Goal: Task Accomplishment & Management: Use online tool/utility

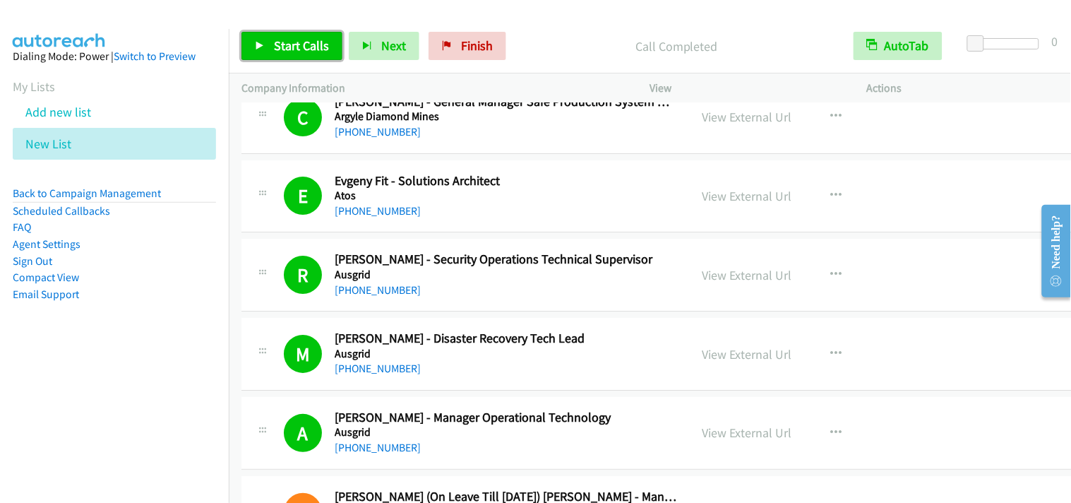
click at [300, 49] on span "Start Calls" at bounding box center [301, 45] width 55 height 16
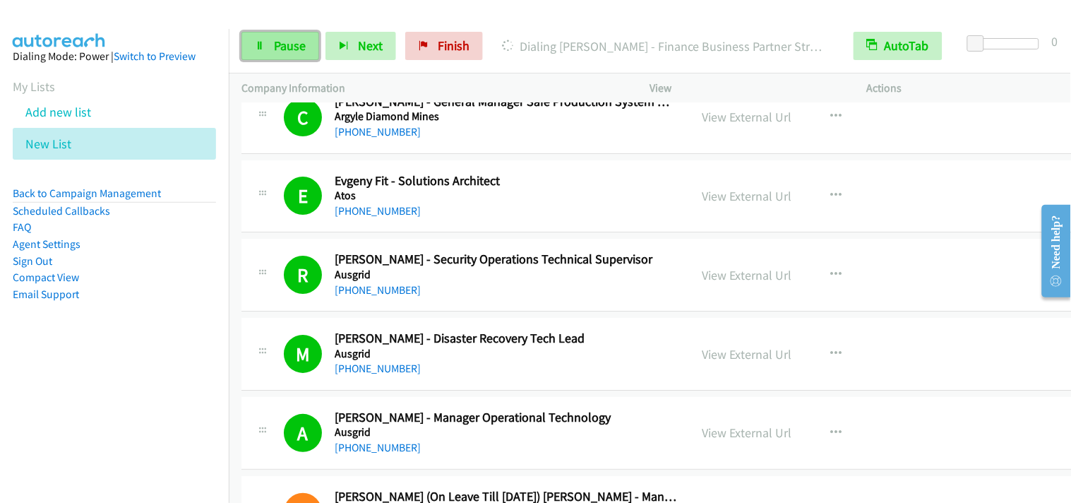
click at [304, 55] on link "Pause" at bounding box center [280, 46] width 78 height 28
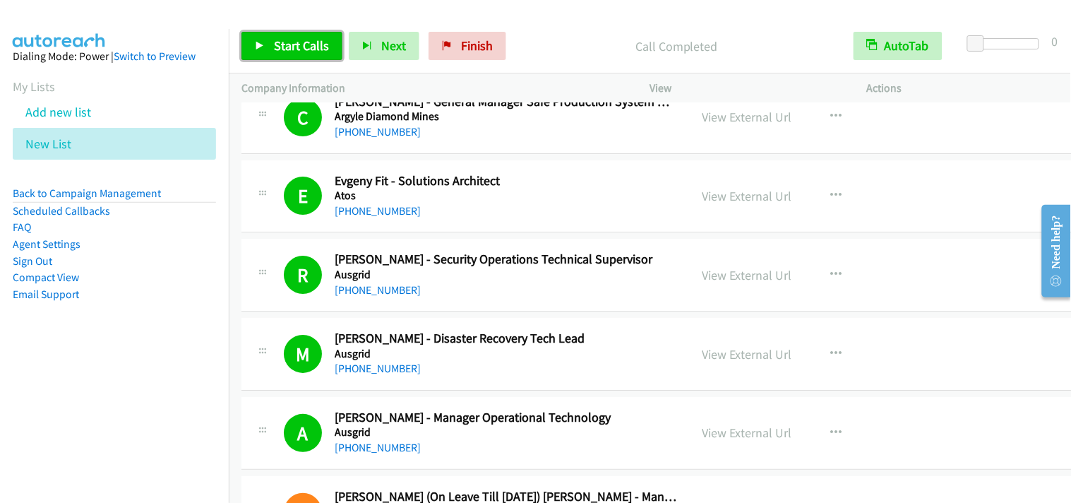
click at [319, 48] on span "Start Calls" at bounding box center [301, 45] width 55 height 16
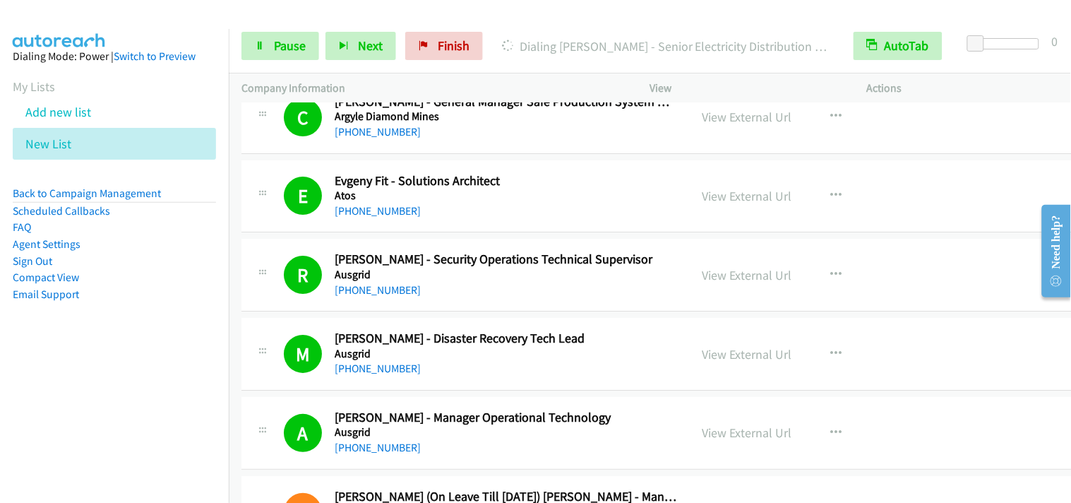
click at [248, 30] on div "Start Calls Pause Next Finish Dialing [PERSON_NAME] - Senior Electricity Distri…" at bounding box center [650, 46] width 842 height 54
click at [274, 46] on span "Pause" at bounding box center [290, 45] width 32 height 16
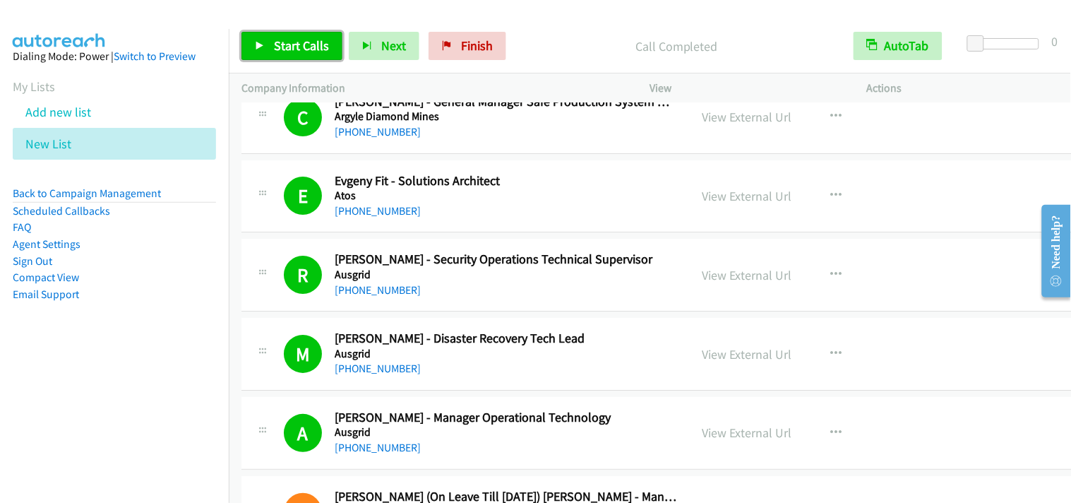
click at [277, 48] on span "Start Calls" at bounding box center [301, 45] width 55 height 16
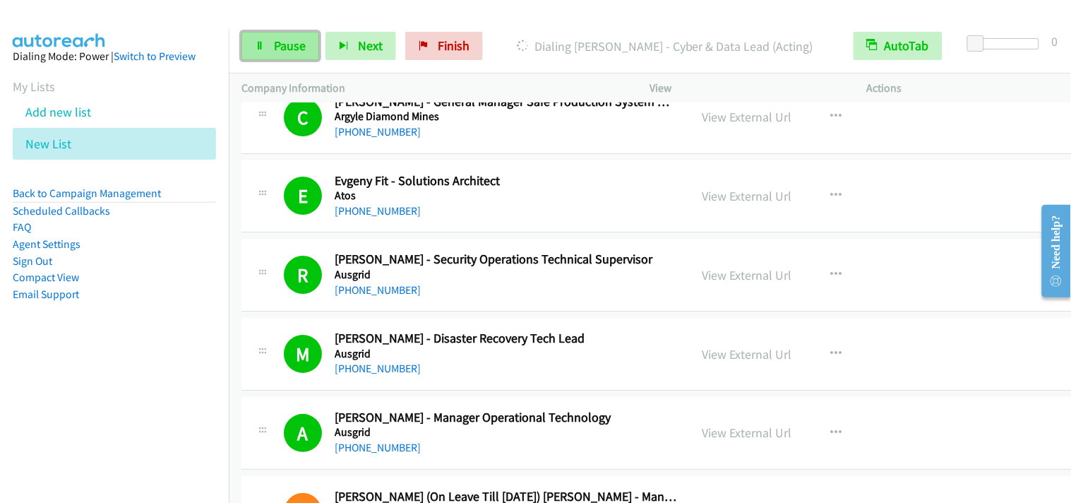
click at [259, 54] on link "Pause" at bounding box center [280, 46] width 78 height 28
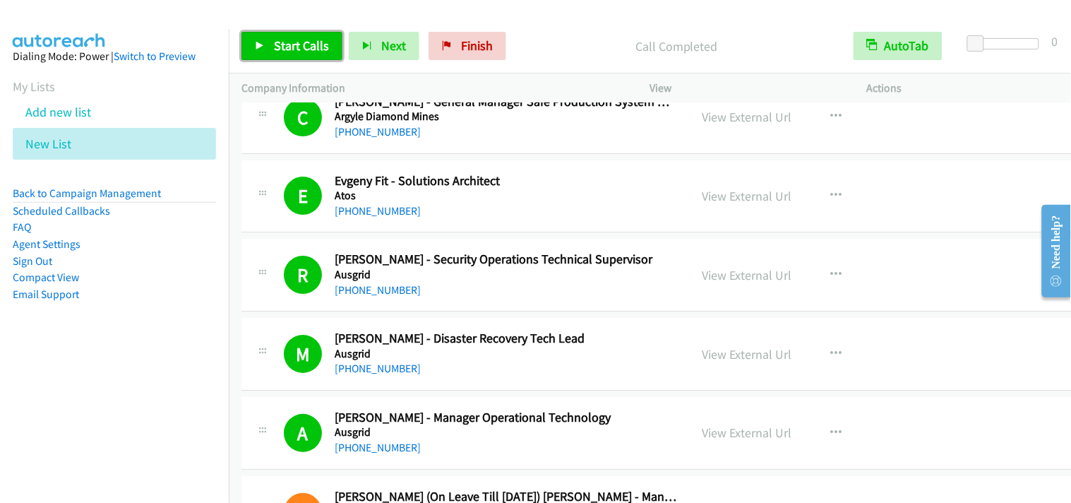
click at [291, 47] on span "Start Calls" at bounding box center [301, 45] width 55 height 16
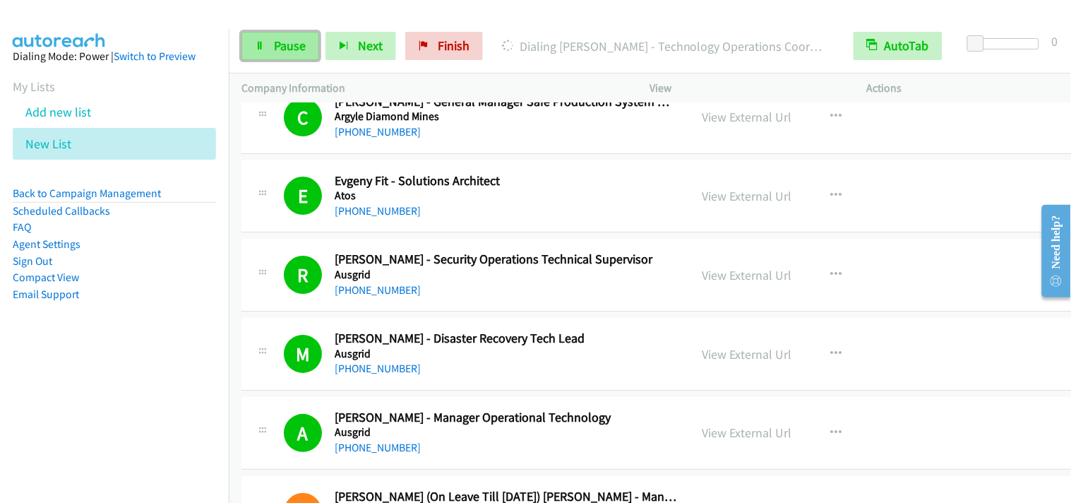
click at [294, 37] on link "Pause" at bounding box center [280, 46] width 78 height 28
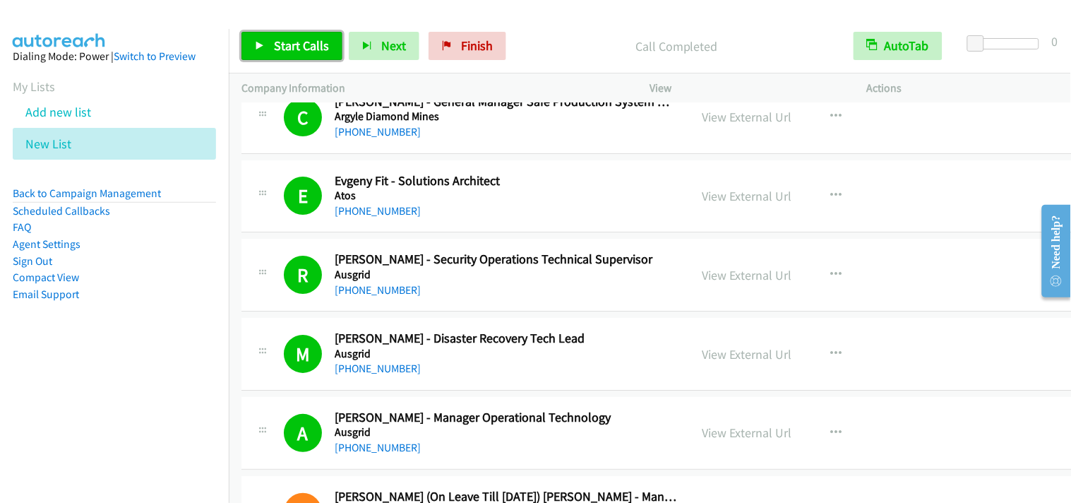
drag, startPoint x: 277, startPoint y: 58, endPoint x: 284, endPoint y: 55, distance: 7.6
click at [277, 57] on link "Start Calls" at bounding box center [291, 46] width 101 height 28
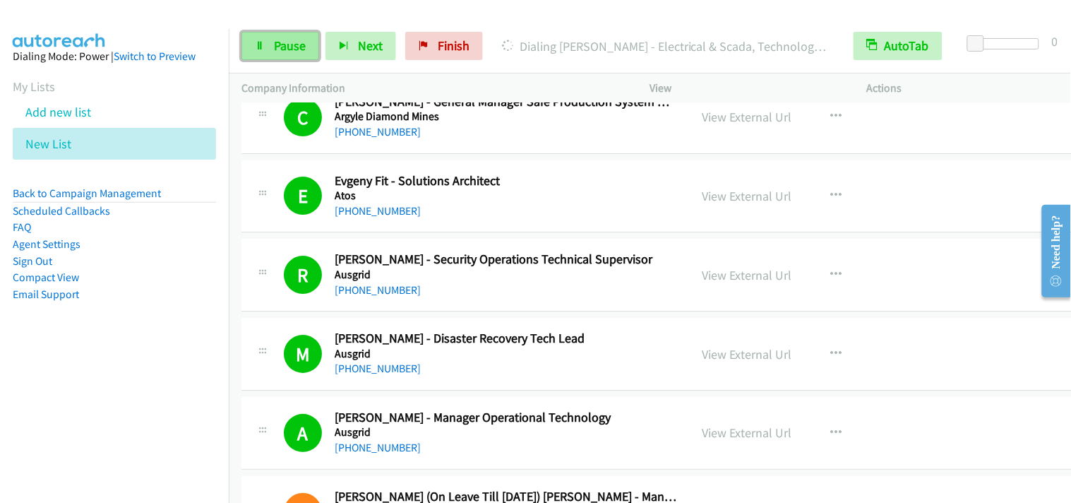
click at [301, 52] on span "Pause" at bounding box center [290, 45] width 32 height 16
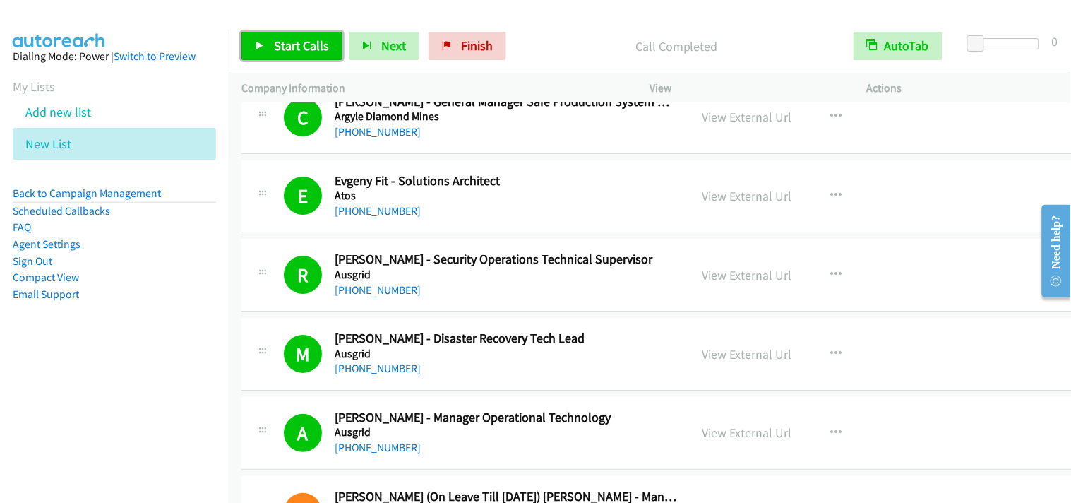
click at [313, 46] on span "Start Calls" at bounding box center [301, 45] width 55 height 16
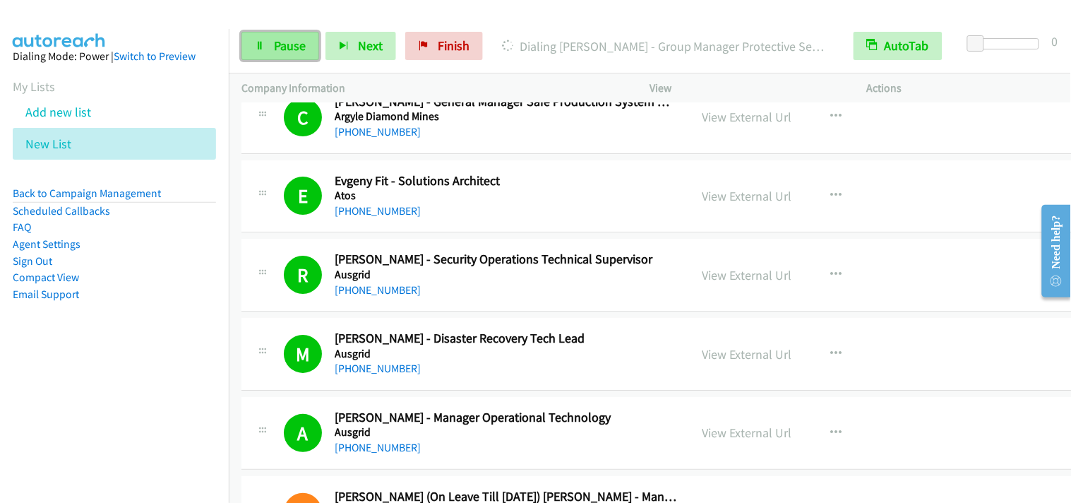
click at [294, 44] on span "Pause" at bounding box center [290, 45] width 32 height 16
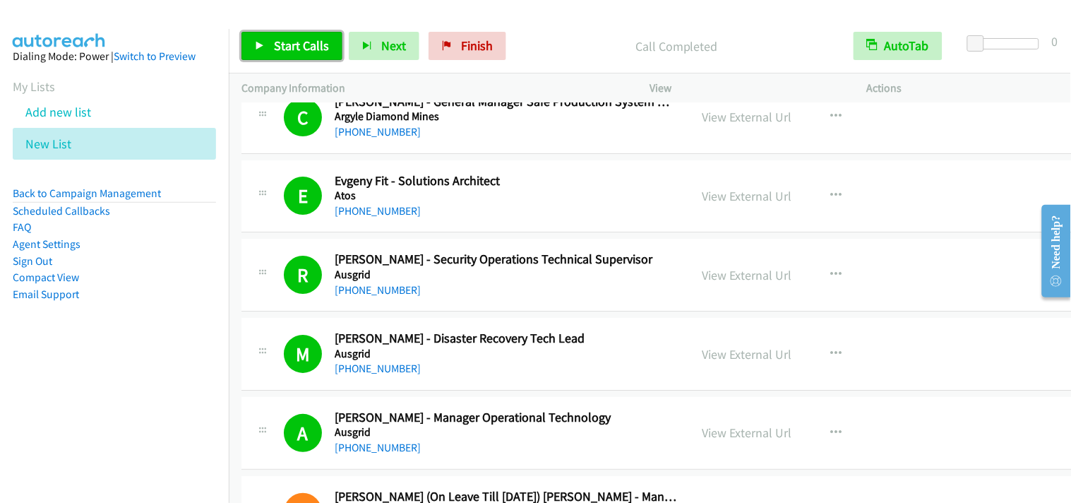
drag, startPoint x: 287, startPoint y: 47, endPoint x: 318, endPoint y: 48, distance: 30.4
click at [290, 48] on span "Start Calls" at bounding box center [301, 45] width 55 height 16
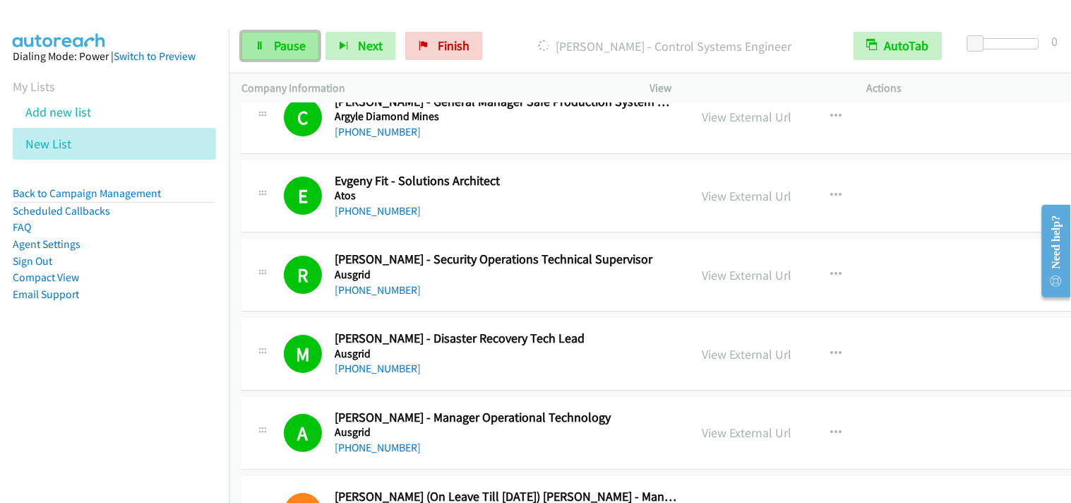
click at [301, 48] on span "Pause" at bounding box center [290, 45] width 32 height 16
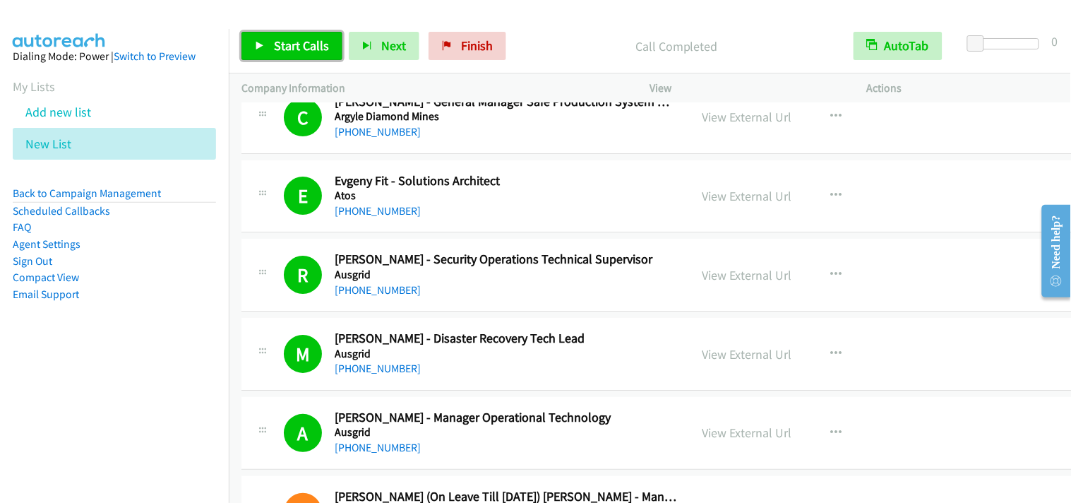
click at [301, 48] on span "Start Calls" at bounding box center [301, 45] width 55 height 16
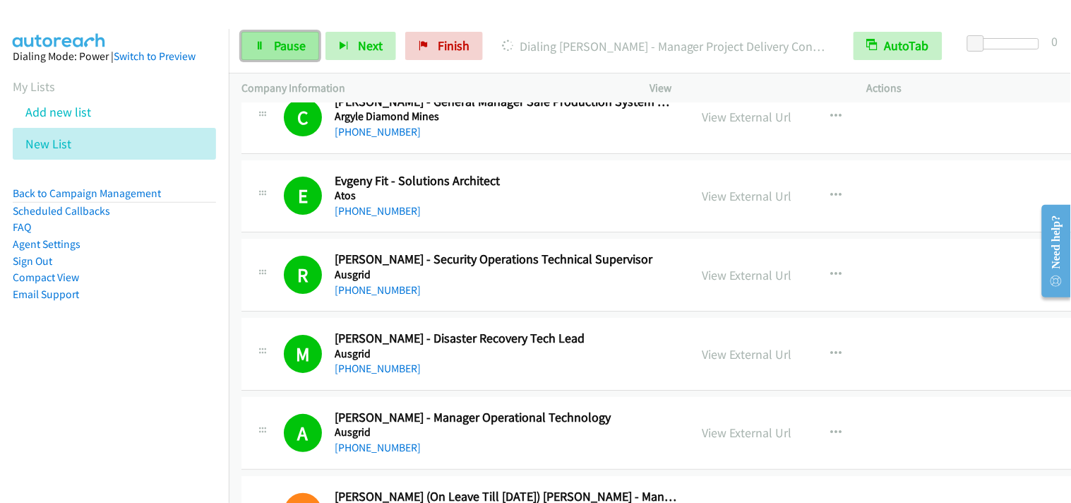
click at [268, 41] on link "Pause" at bounding box center [280, 46] width 78 height 28
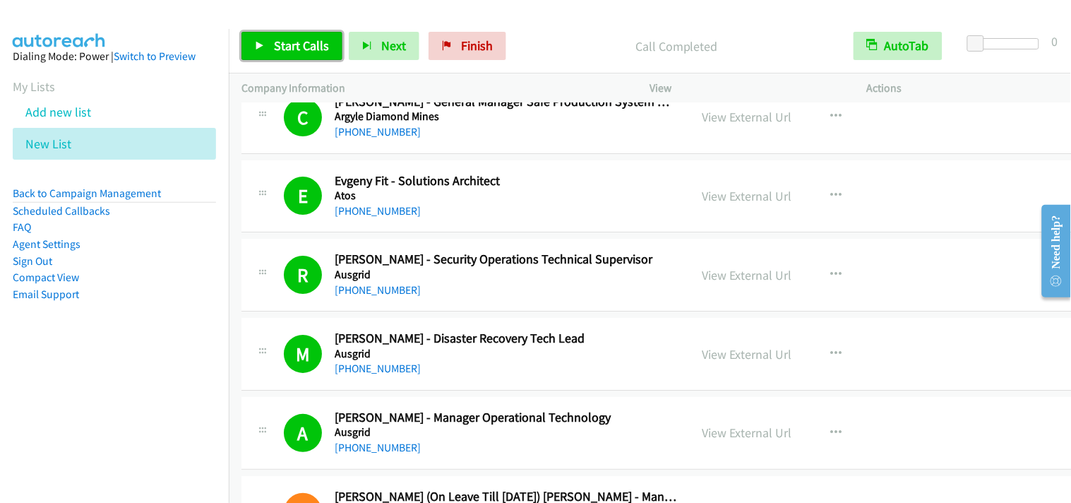
click at [305, 38] on span "Start Calls" at bounding box center [301, 45] width 55 height 16
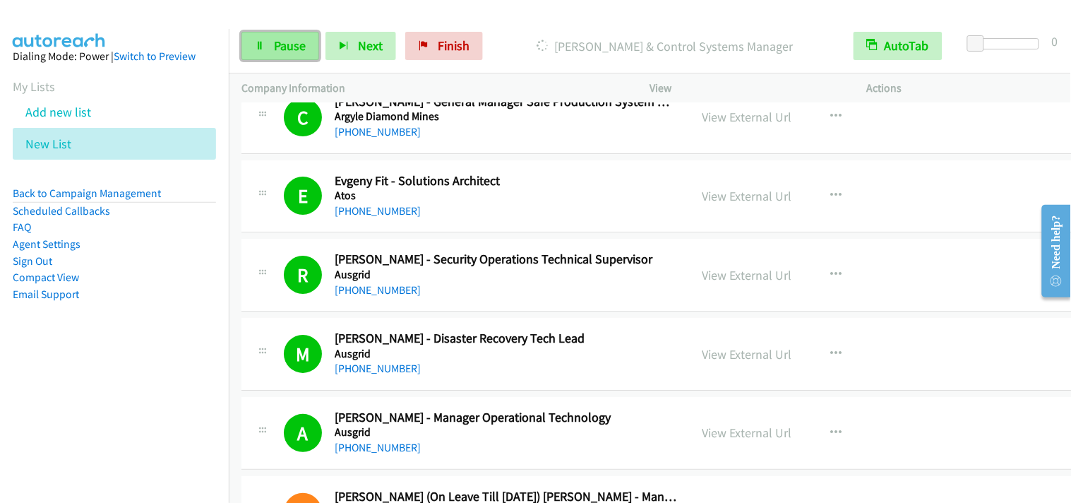
click at [276, 52] on span "Pause" at bounding box center [290, 45] width 32 height 16
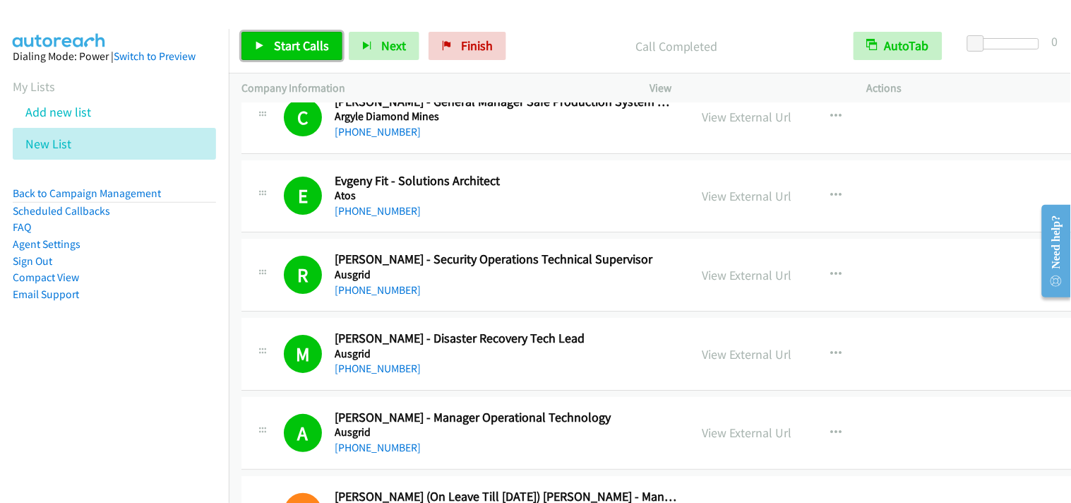
click at [291, 53] on span "Start Calls" at bounding box center [301, 45] width 55 height 16
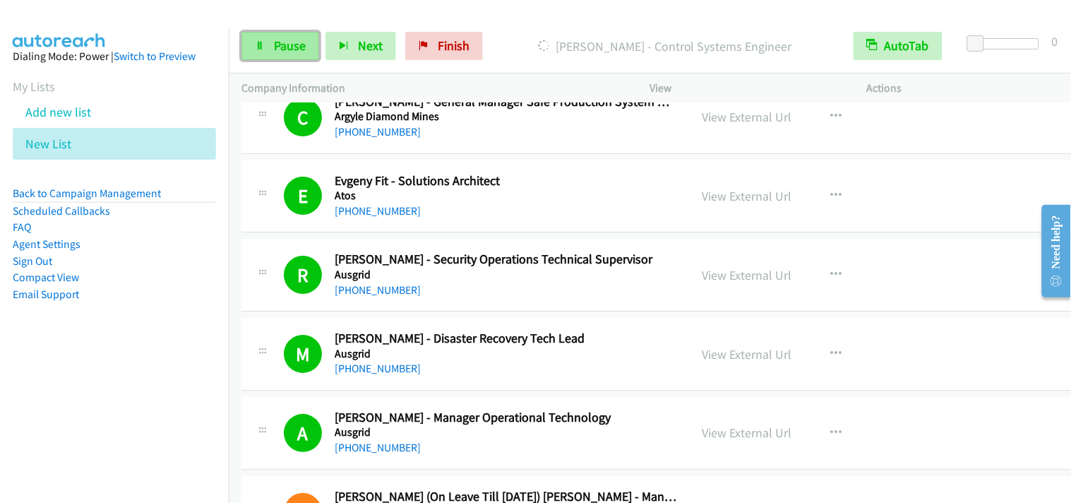
click at [284, 38] on span "Pause" at bounding box center [290, 45] width 32 height 16
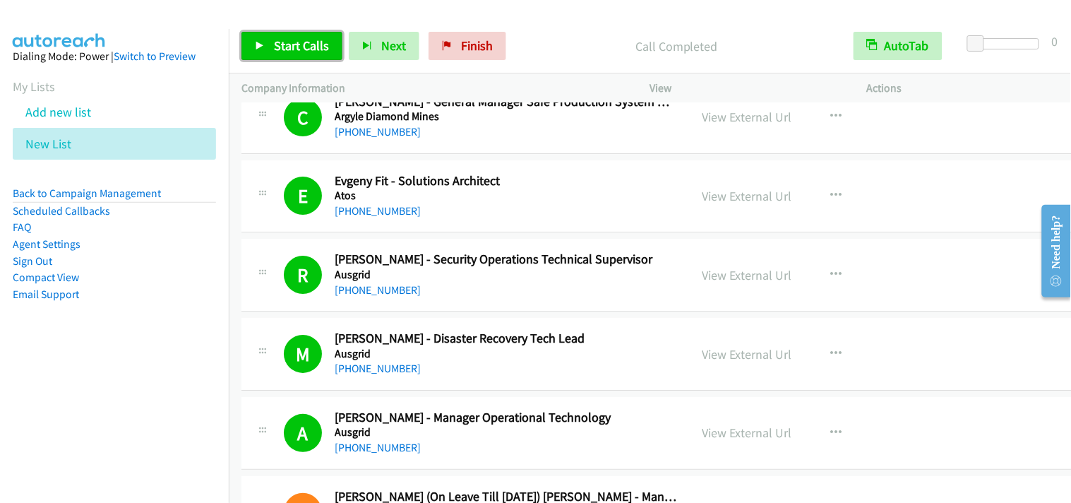
click at [261, 35] on link "Start Calls" at bounding box center [291, 46] width 101 height 28
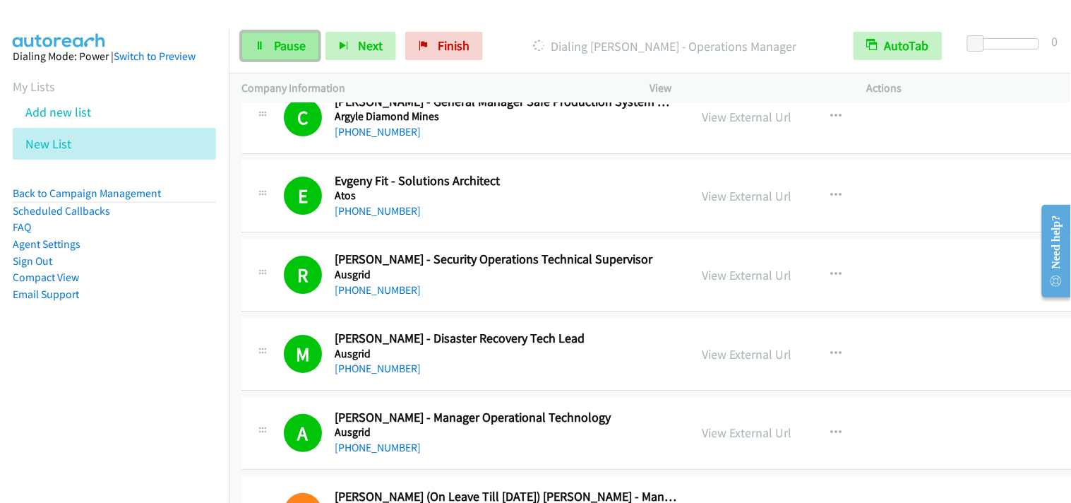
click at [261, 59] on link "Pause" at bounding box center [280, 46] width 78 height 28
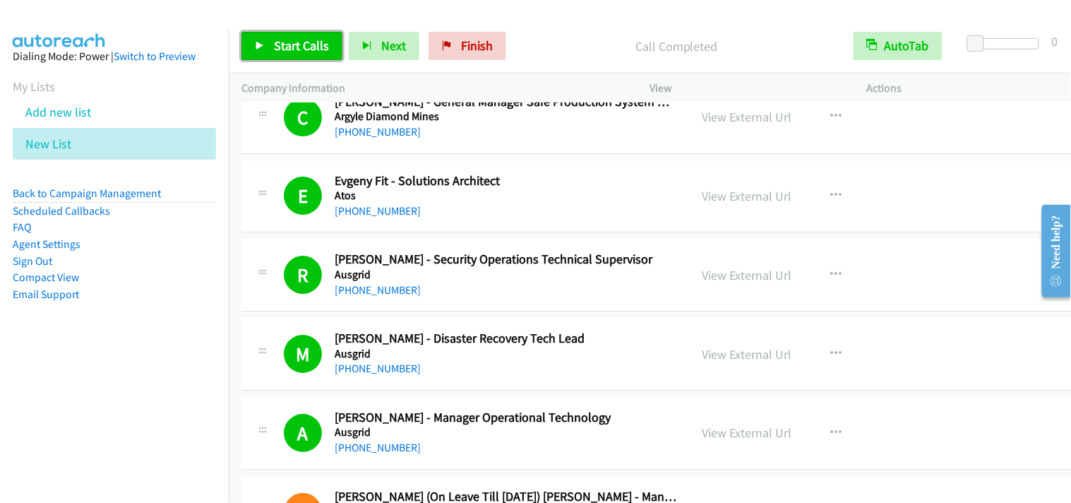
click at [287, 42] on span "Start Calls" at bounding box center [301, 45] width 55 height 16
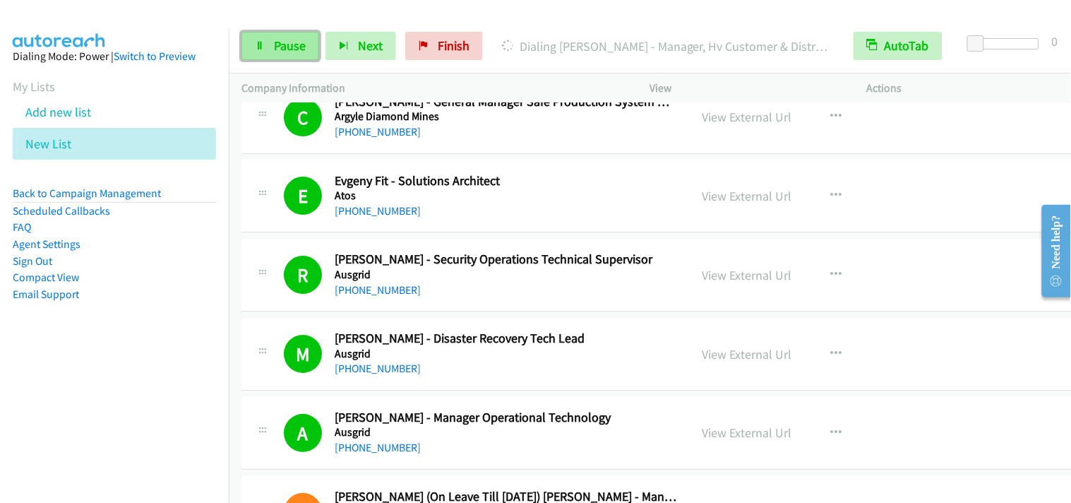
click at [274, 44] on span "Pause" at bounding box center [290, 45] width 32 height 16
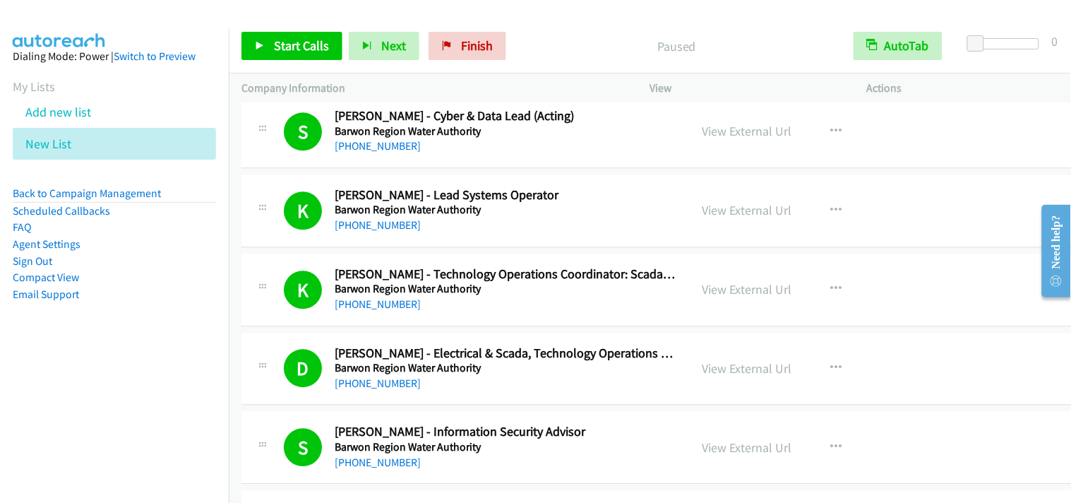
scroll to position [3843, 0]
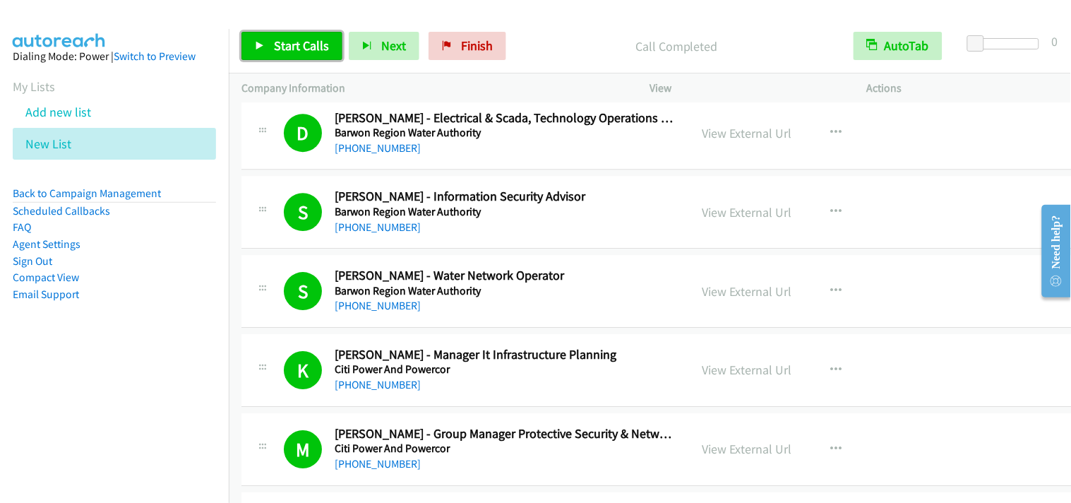
click at [327, 52] on link "Start Calls" at bounding box center [291, 46] width 101 height 28
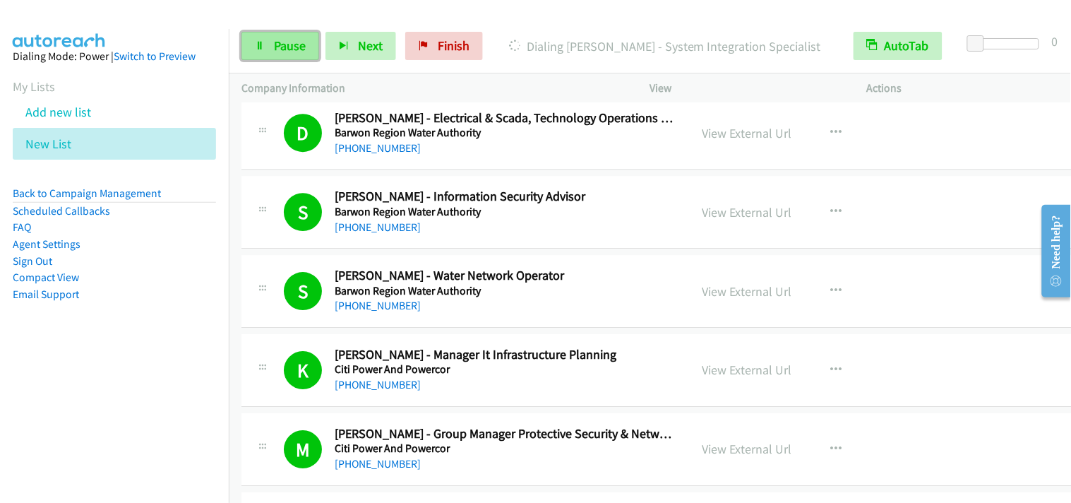
click at [287, 52] on span "Pause" at bounding box center [290, 45] width 32 height 16
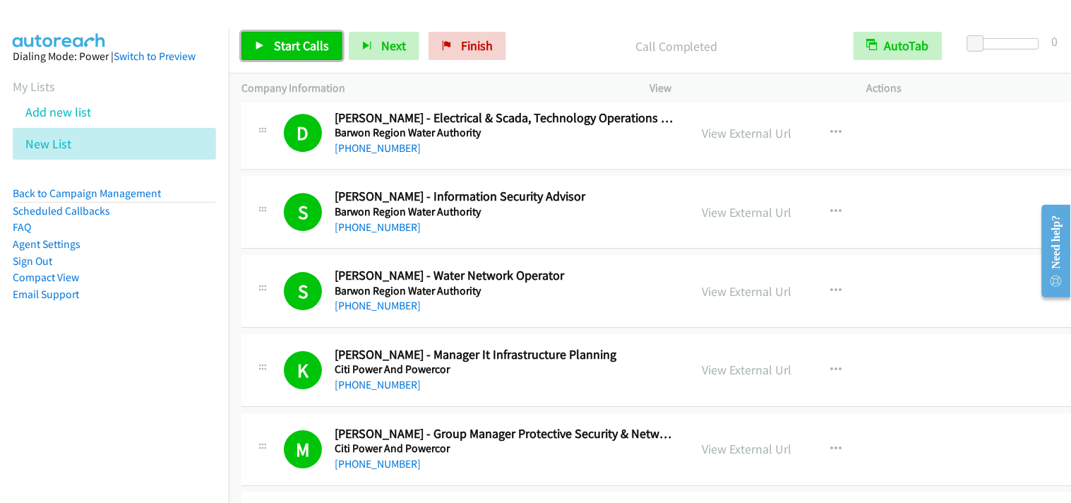
click at [302, 49] on span "Start Calls" at bounding box center [301, 45] width 55 height 16
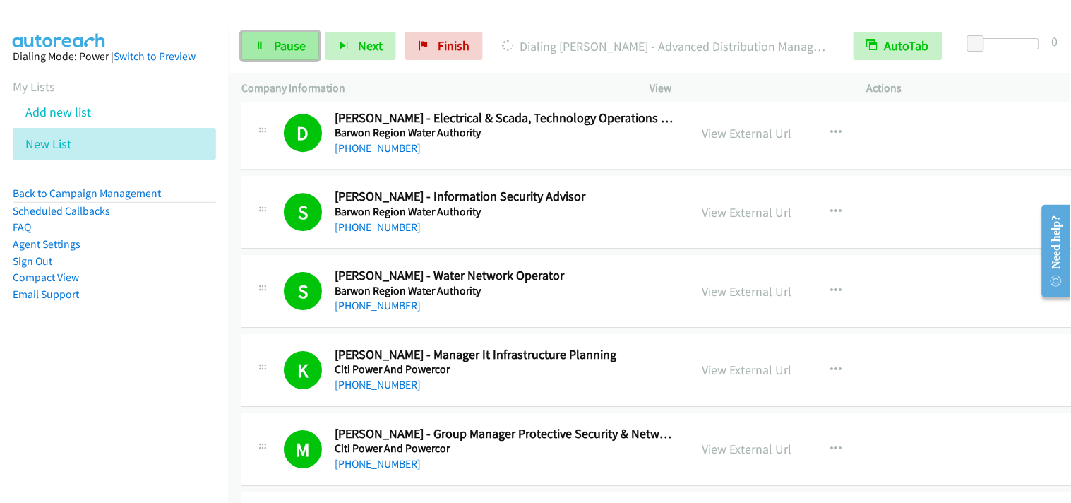
click at [292, 43] on span "Pause" at bounding box center [290, 45] width 32 height 16
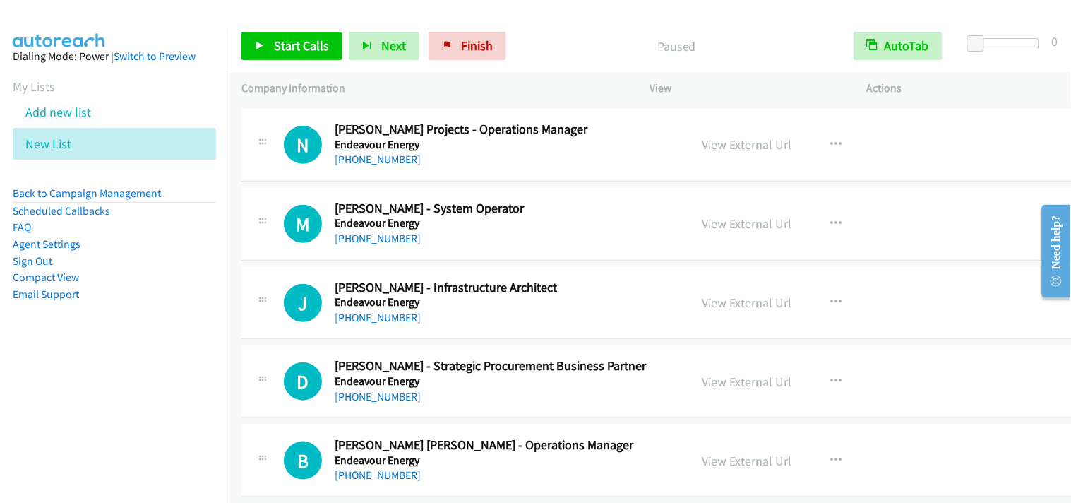
scroll to position [5569, 0]
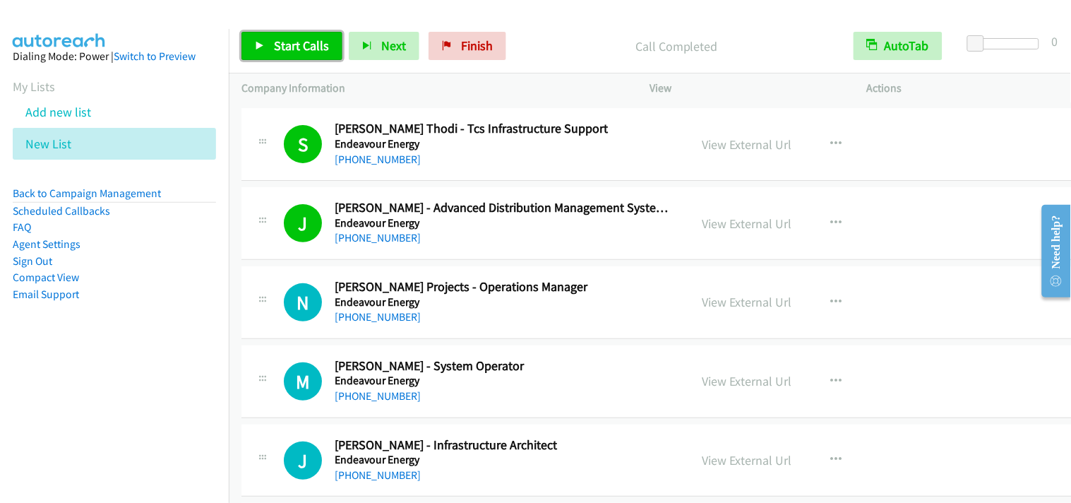
click at [251, 52] on link "Start Calls" at bounding box center [291, 46] width 101 height 28
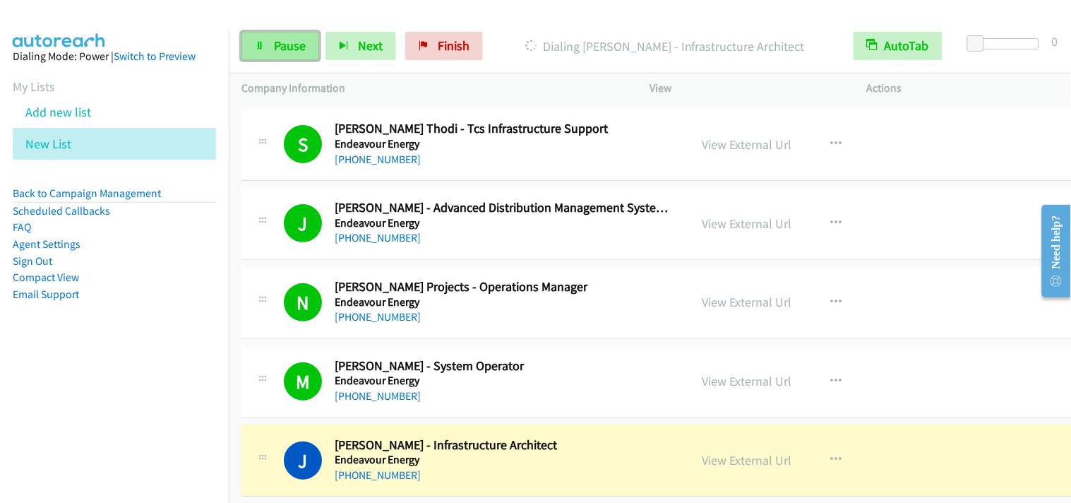
click at [255, 42] on icon at bounding box center [260, 47] width 10 height 10
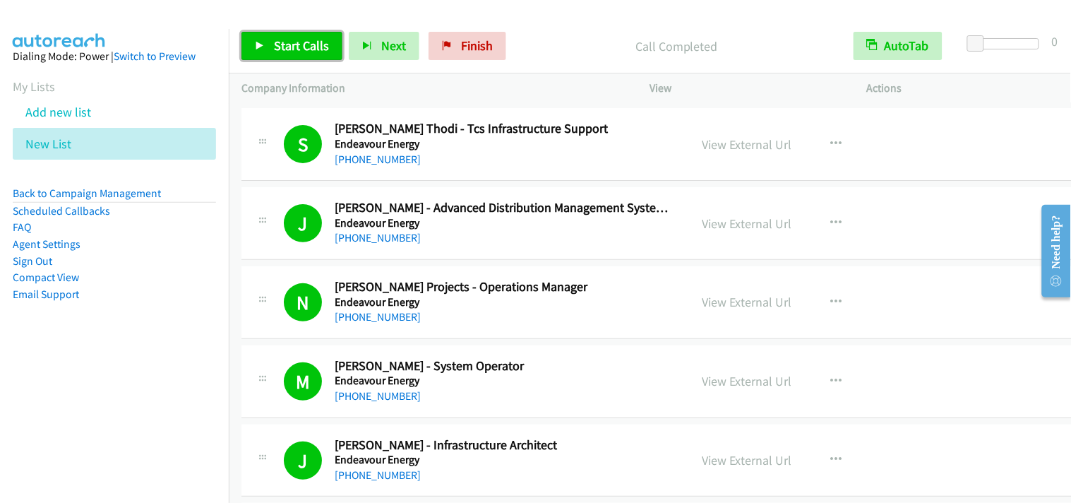
click at [315, 39] on span "Start Calls" at bounding box center [301, 45] width 55 height 16
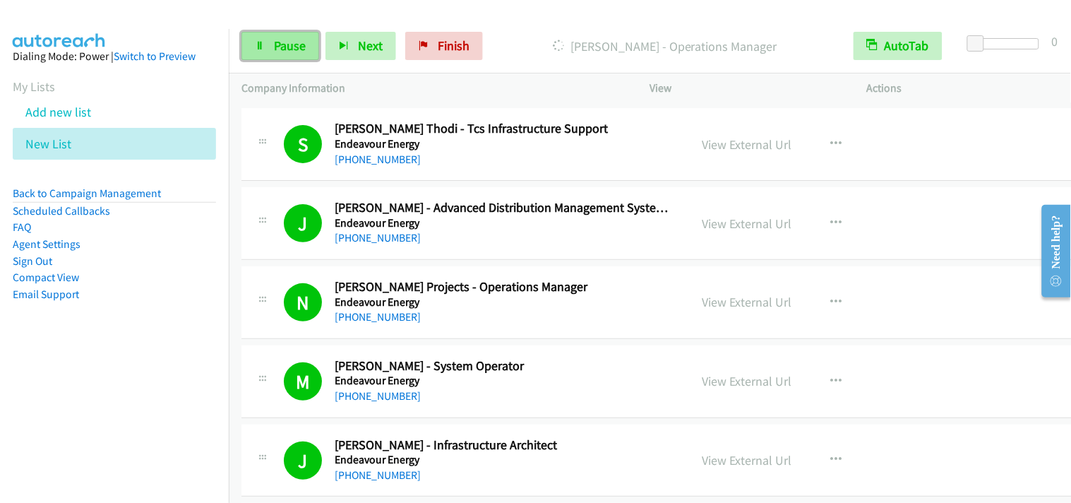
click at [297, 51] on span "Pause" at bounding box center [290, 45] width 32 height 16
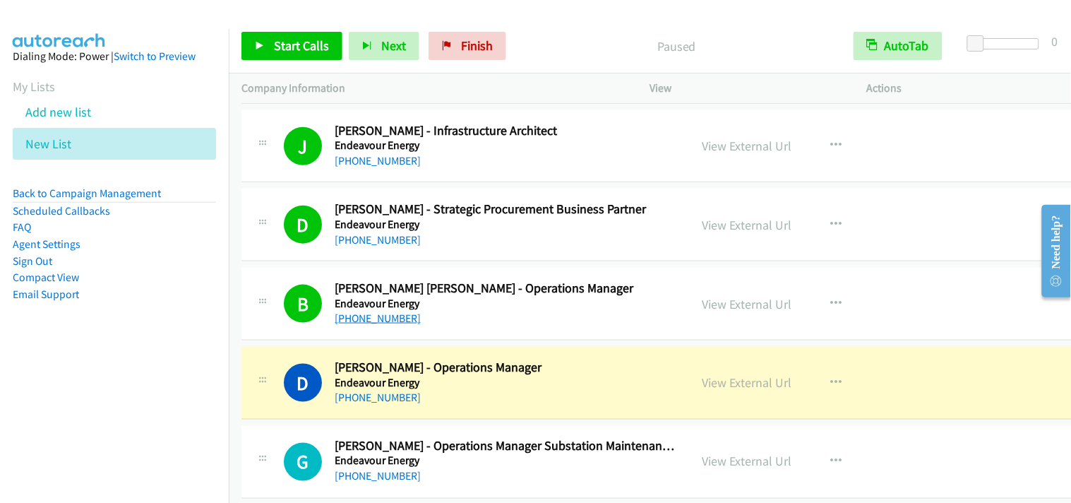
scroll to position [6039, 0]
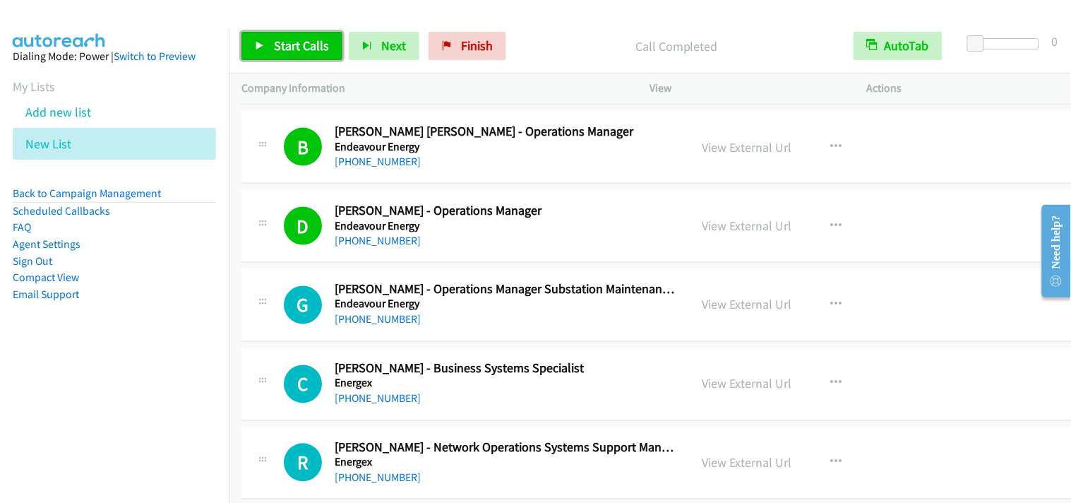
click at [276, 36] on link "Start Calls" at bounding box center [291, 46] width 101 height 28
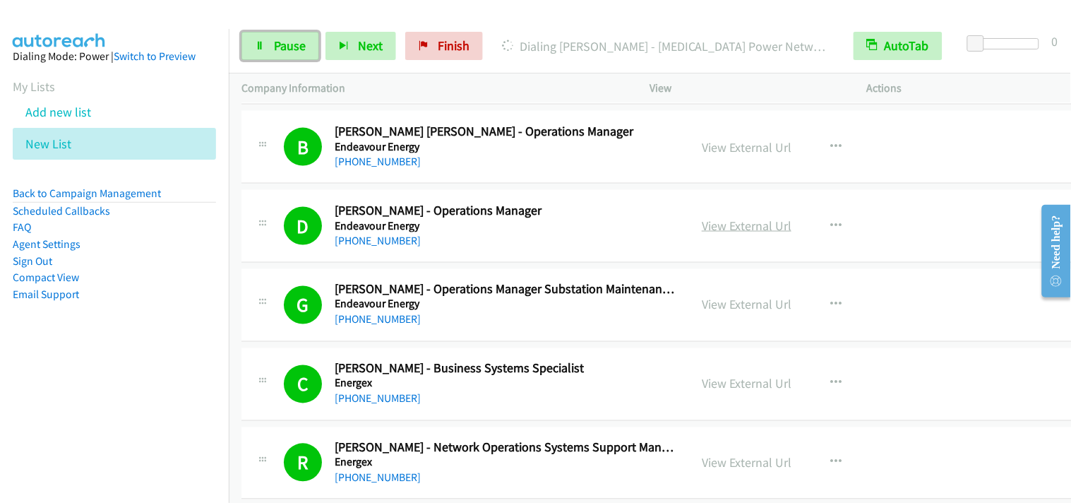
drag, startPoint x: 299, startPoint y: 42, endPoint x: 743, endPoint y: 223, distance: 478.8
click at [301, 42] on span "Pause" at bounding box center [290, 45] width 32 height 16
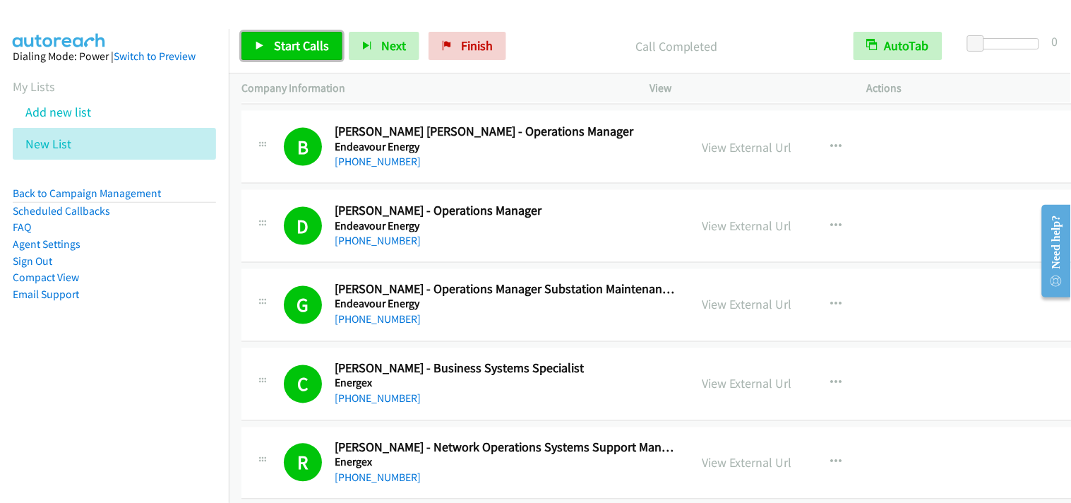
click at [276, 52] on span "Start Calls" at bounding box center [301, 45] width 55 height 16
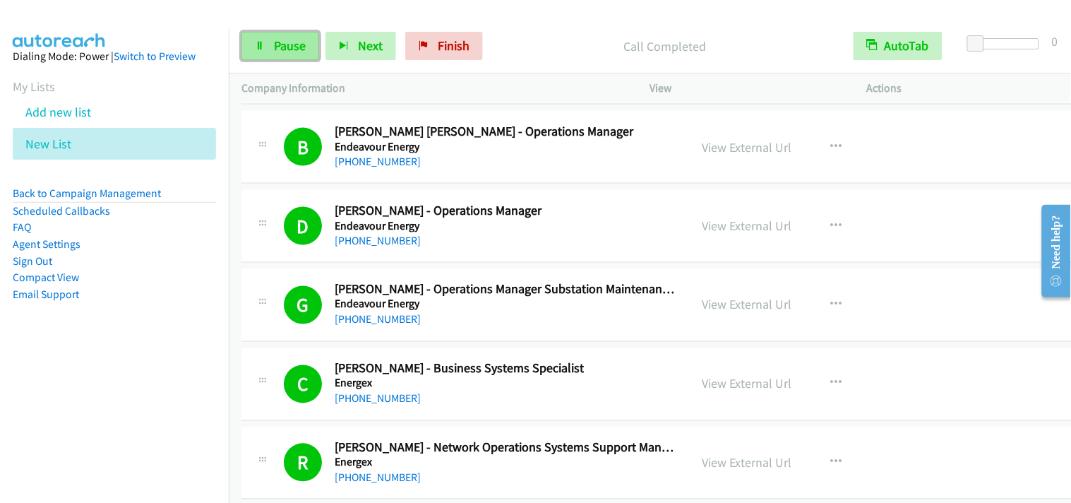
click at [292, 51] on span "Pause" at bounding box center [290, 45] width 32 height 16
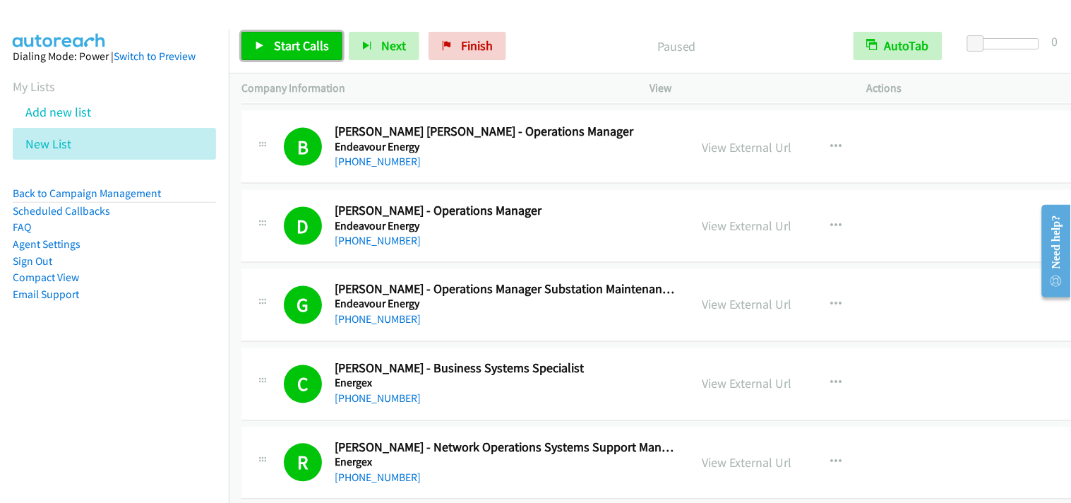
click at [292, 51] on span "Start Calls" at bounding box center [301, 45] width 55 height 16
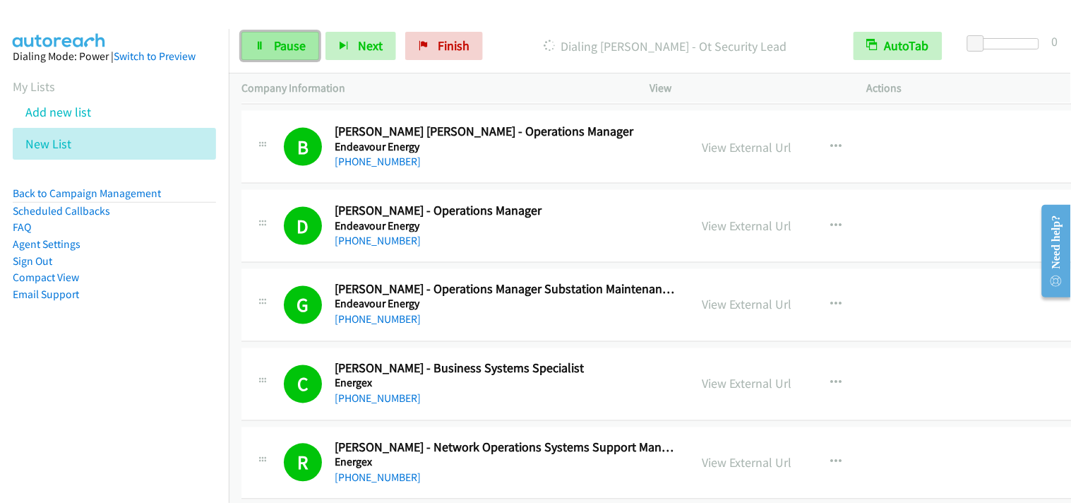
click at [277, 42] on span "Pause" at bounding box center [290, 45] width 32 height 16
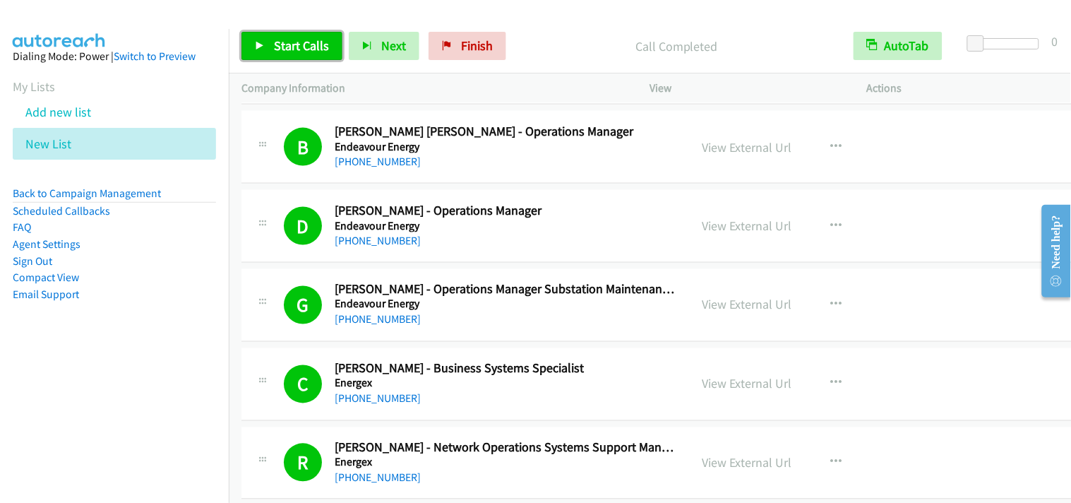
click at [321, 51] on span "Start Calls" at bounding box center [301, 45] width 55 height 16
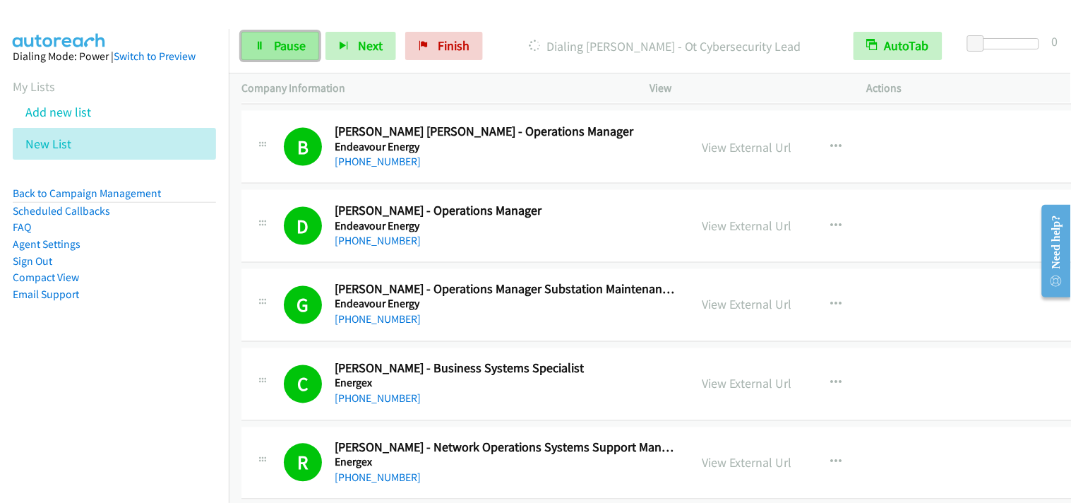
click at [292, 50] on span "Pause" at bounding box center [290, 45] width 32 height 16
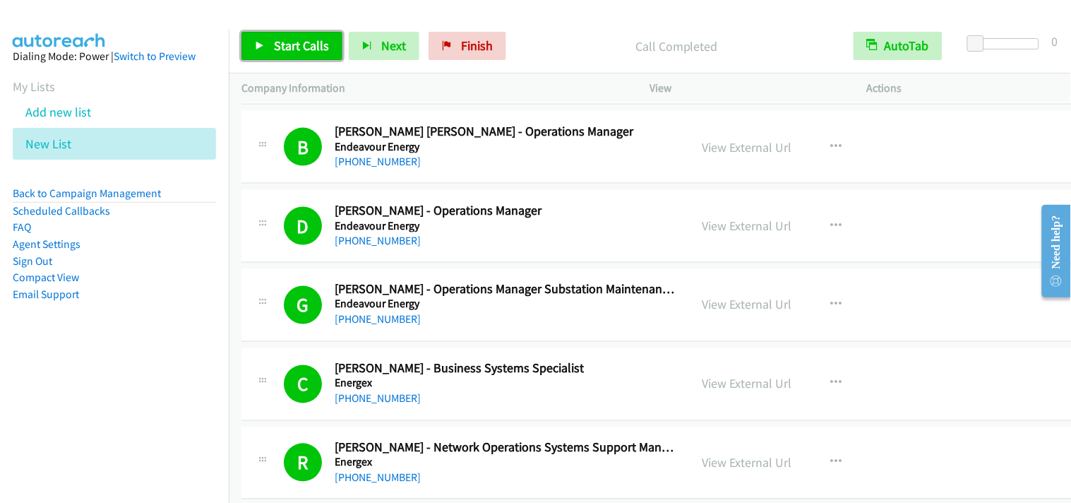
click at [322, 35] on link "Start Calls" at bounding box center [291, 46] width 101 height 28
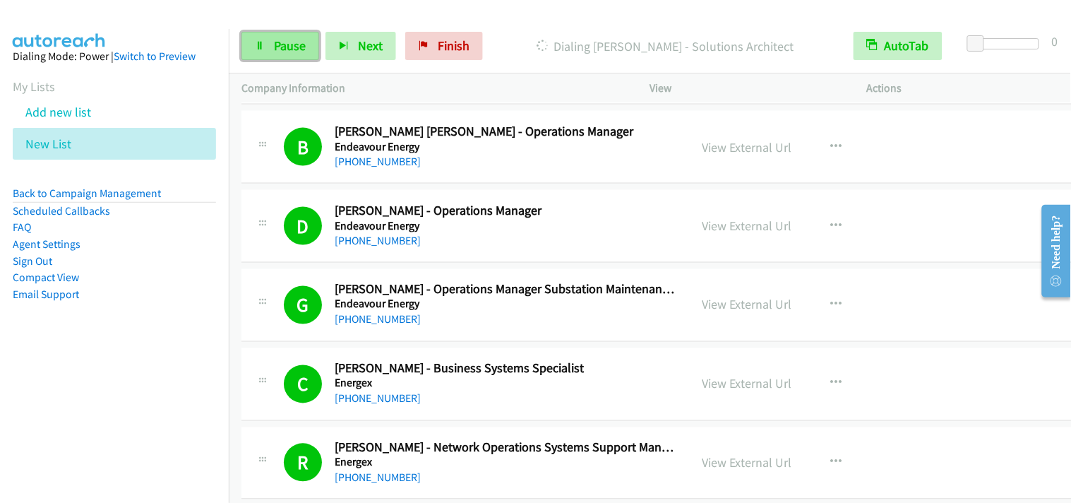
click at [295, 37] on link "Pause" at bounding box center [280, 46] width 78 height 28
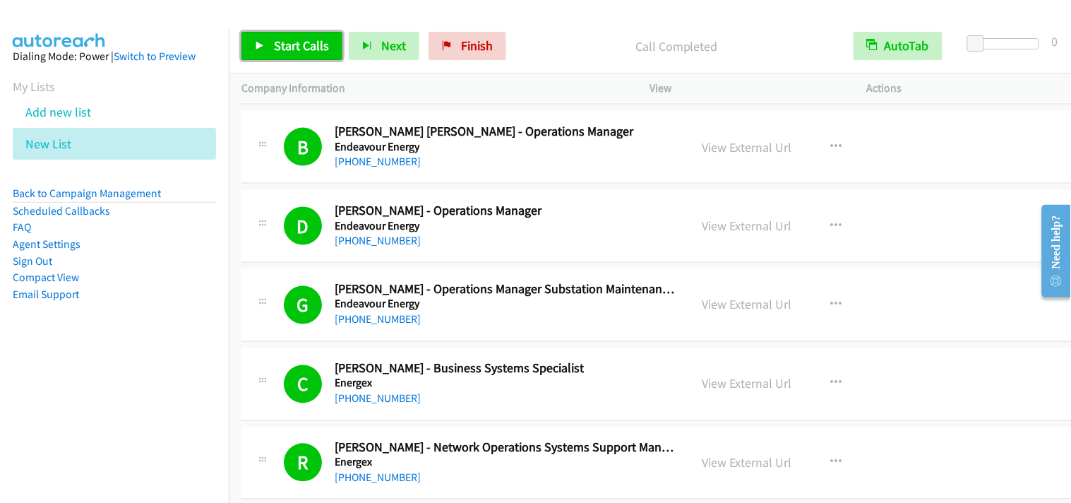
click at [293, 39] on span "Start Calls" at bounding box center [301, 45] width 55 height 16
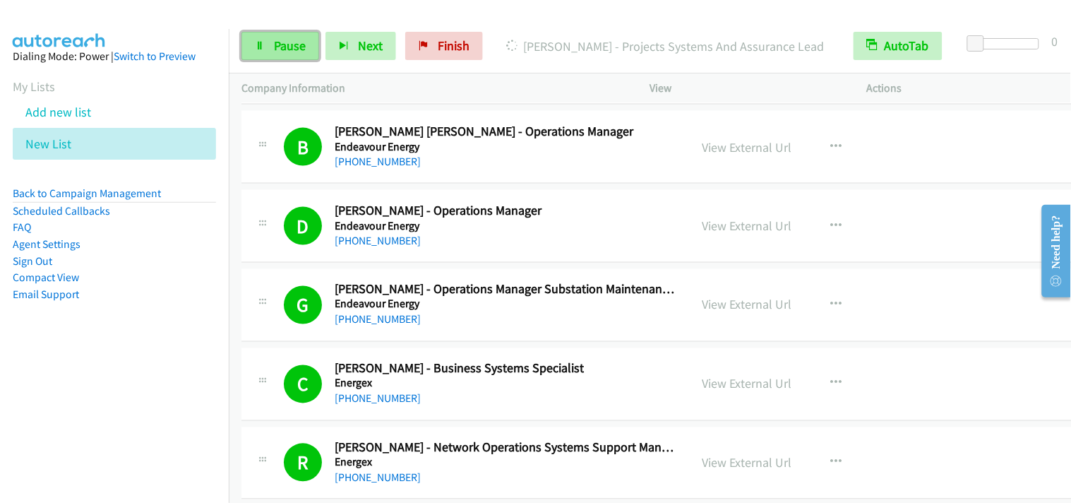
click at [268, 54] on link "Pause" at bounding box center [280, 46] width 78 height 28
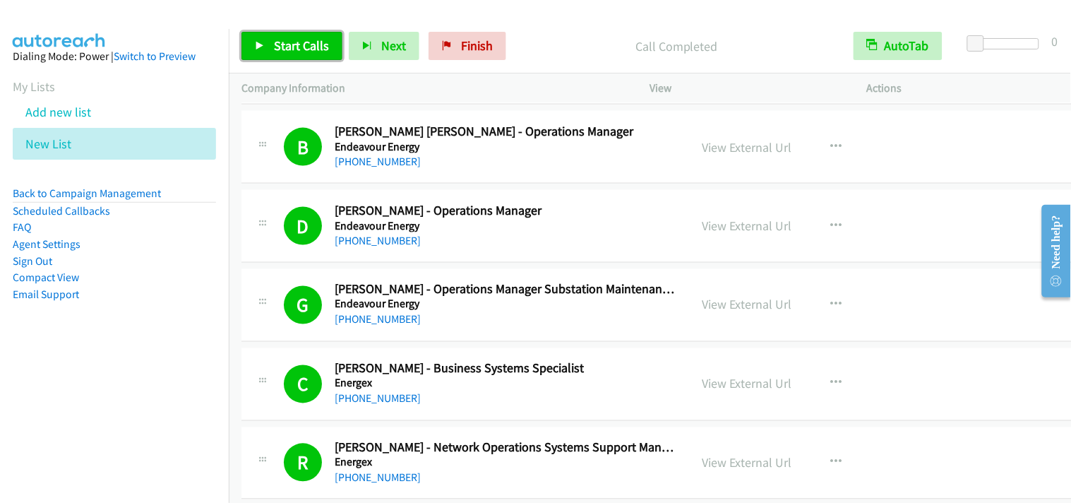
click at [289, 37] on span "Start Calls" at bounding box center [301, 45] width 55 height 16
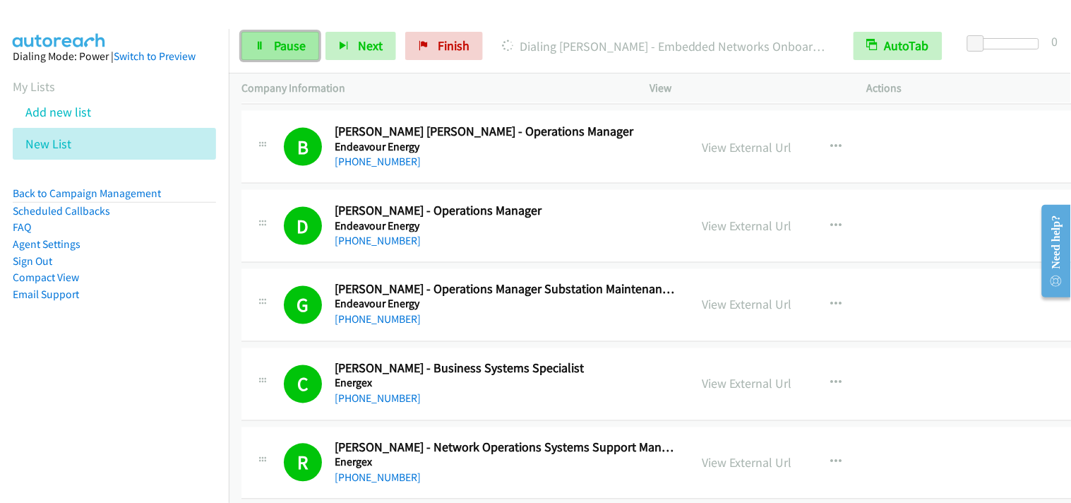
click at [272, 59] on link "Pause" at bounding box center [280, 46] width 78 height 28
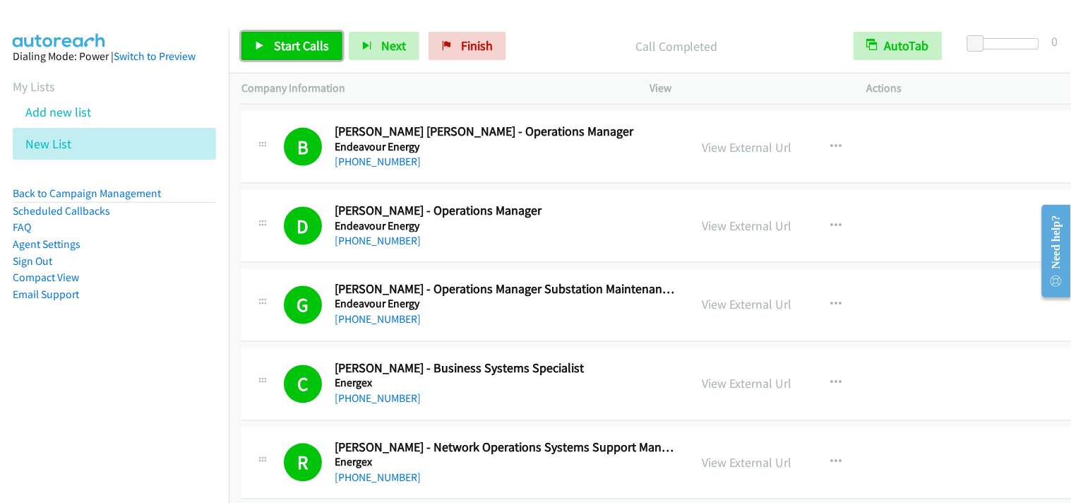
click at [292, 47] on span "Start Calls" at bounding box center [301, 45] width 55 height 16
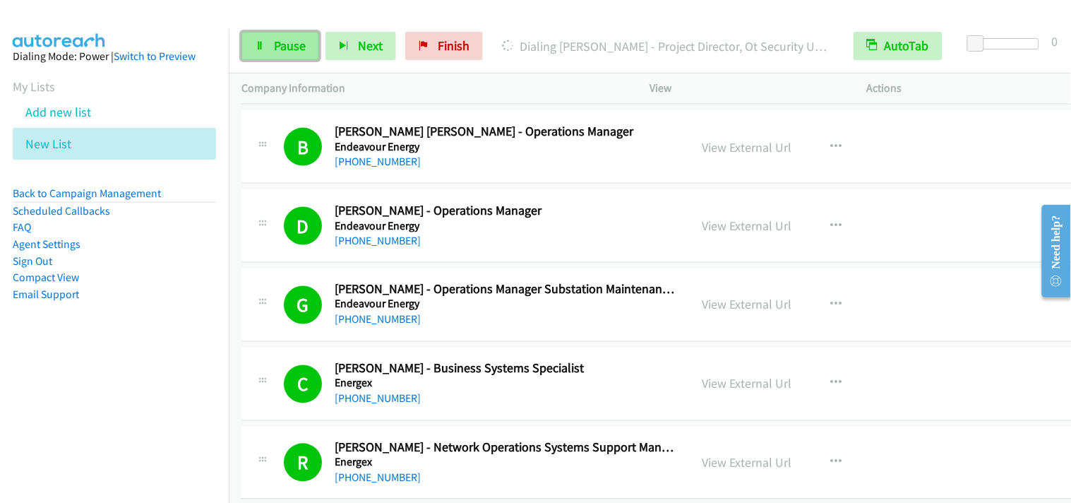
click at [284, 45] on span "Pause" at bounding box center [290, 45] width 32 height 16
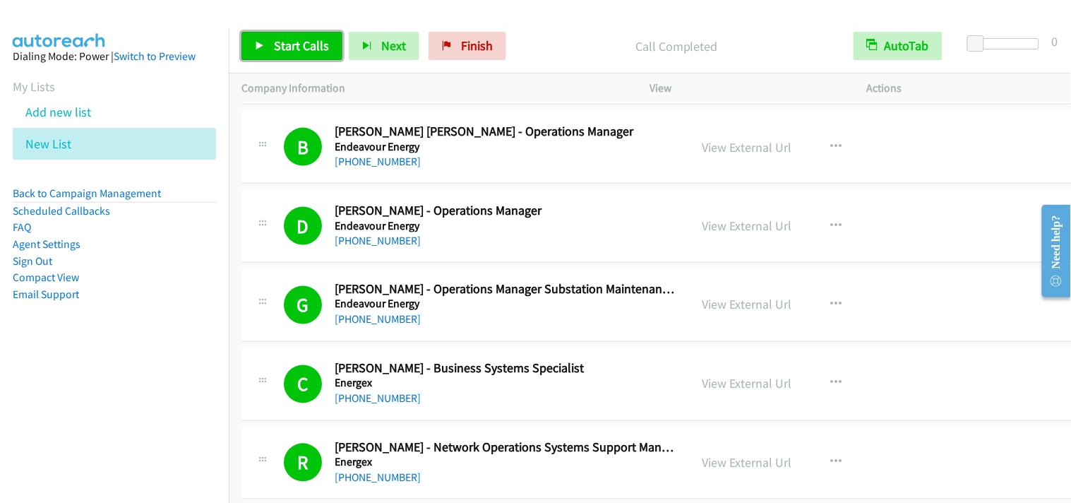
click at [316, 42] on span "Start Calls" at bounding box center [301, 45] width 55 height 16
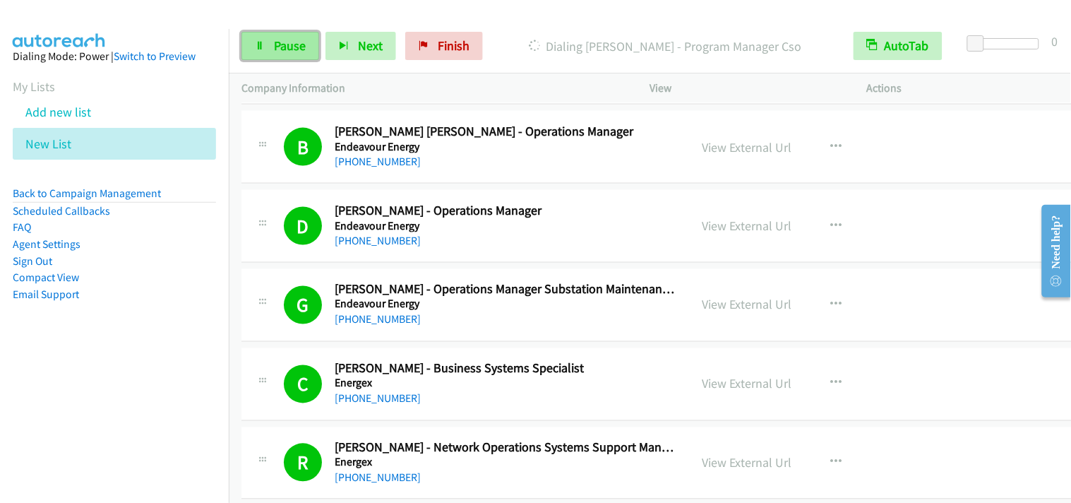
click at [292, 45] on span "Pause" at bounding box center [290, 45] width 32 height 16
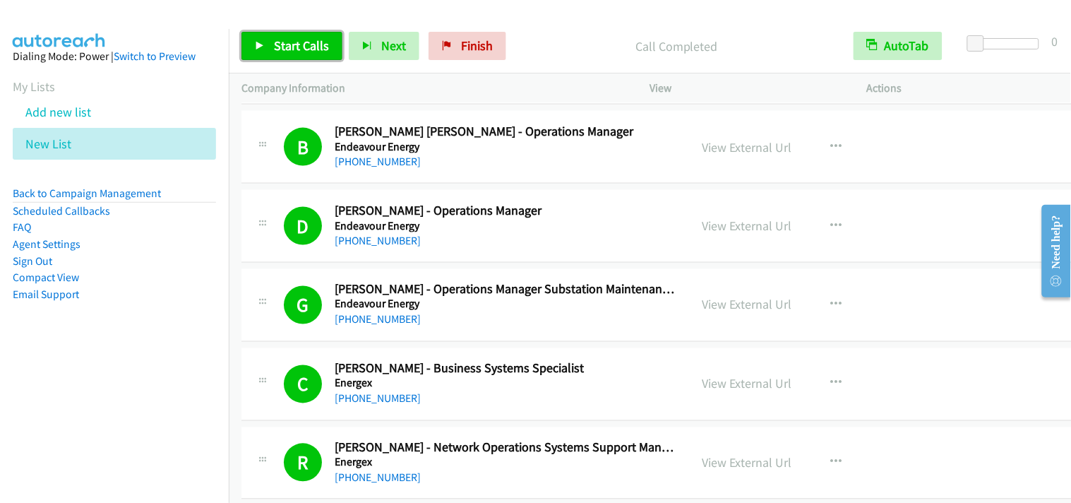
click at [305, 54] on link "Start Calls" at bounding box center [291, 46] width 101 height 28
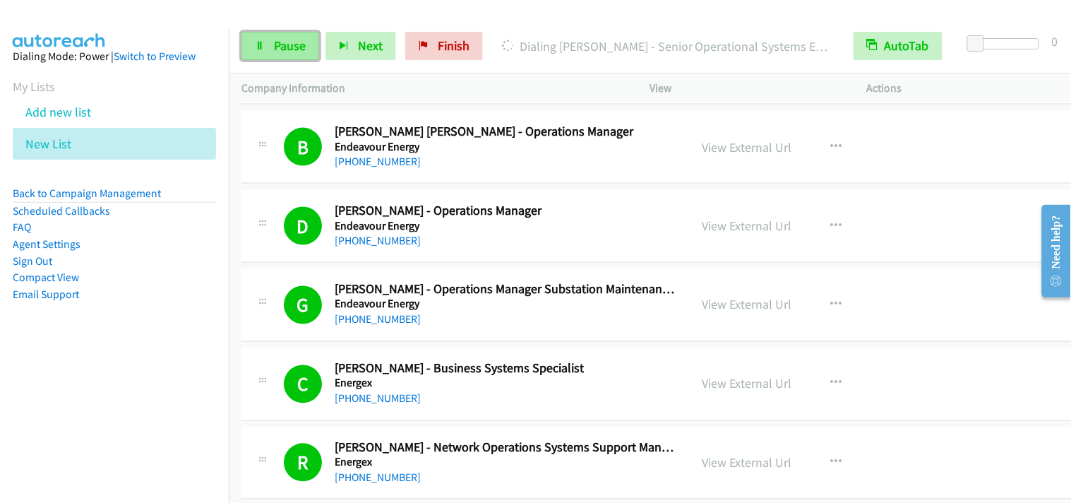
click at [291, 51] on span "Pause" at bounding box center [290, 45] width 32 height 16
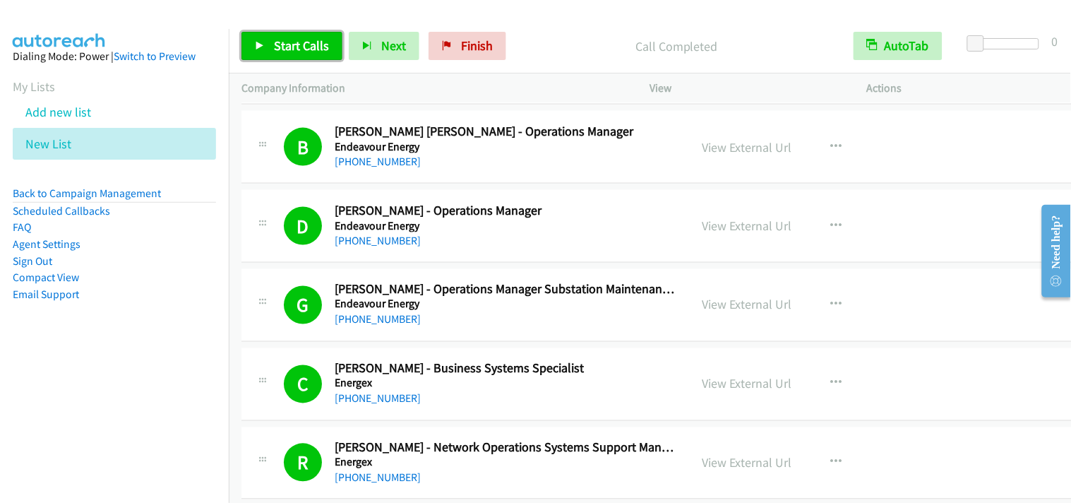
click at [275, 39] on span "Start Calls" at bounding box center [301, 45] width 55 height 16
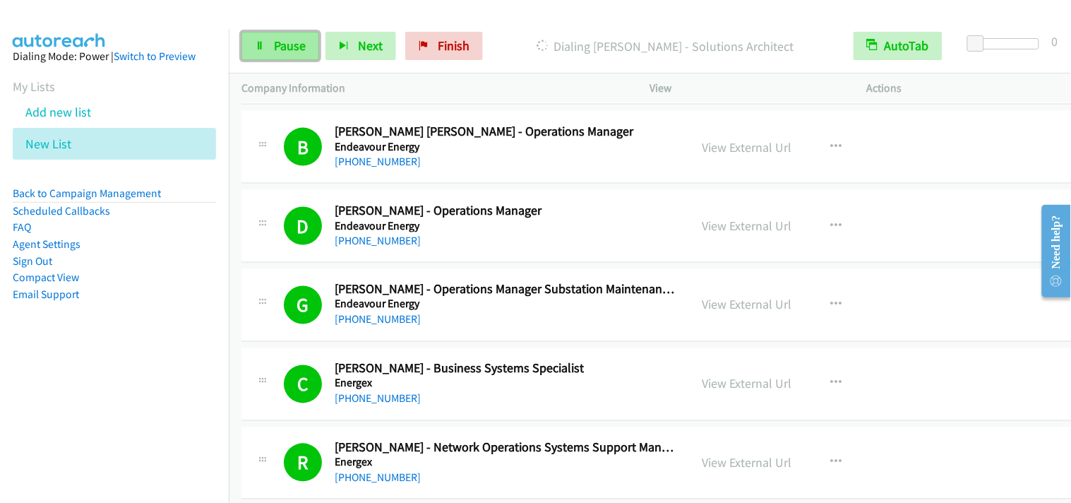
click at [258, 45] on icon at bounding box center [260, 47] width 10 height 10
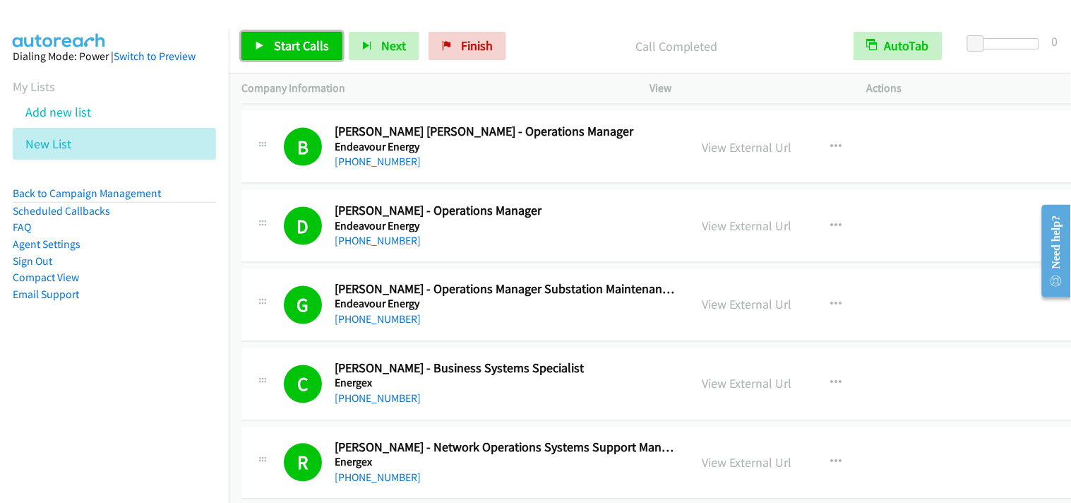
click at [281, 44] on span "Start Calls" at bounding box center [301, 45] width 55 height 16
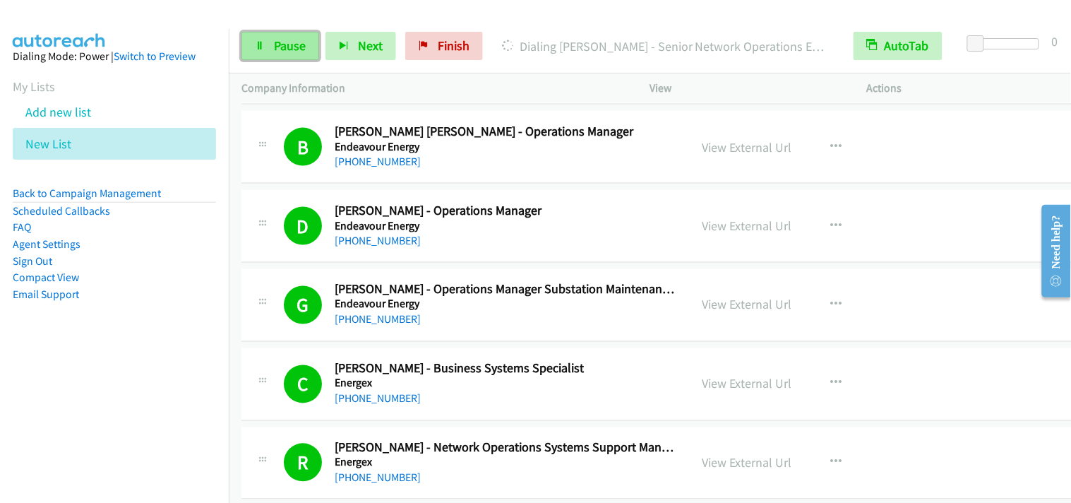
click at [291, 53] on span "Pause" at bounding box center [290, 45] width 32 height 16
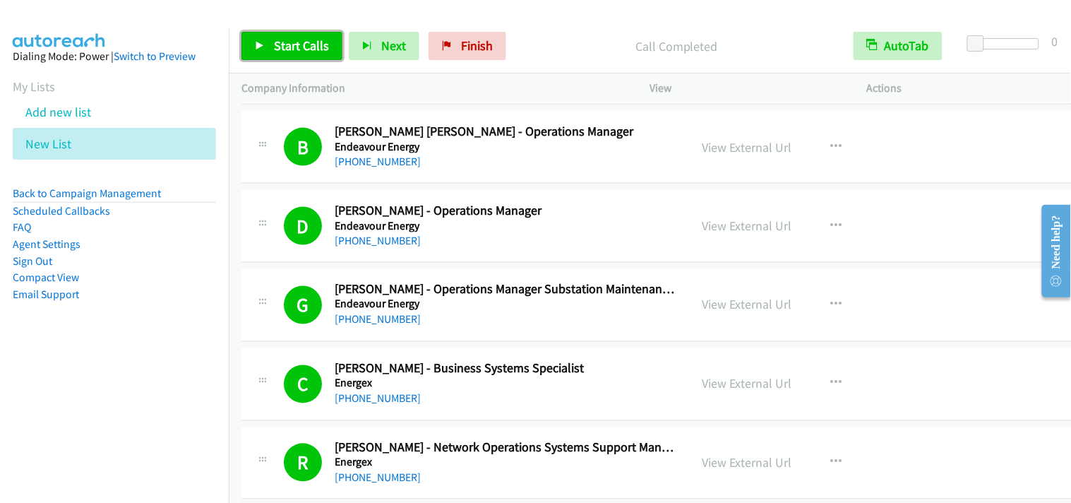
click at [305, 38] on span "Start Calls" at bounding box center [301, 45] width 55 height 16
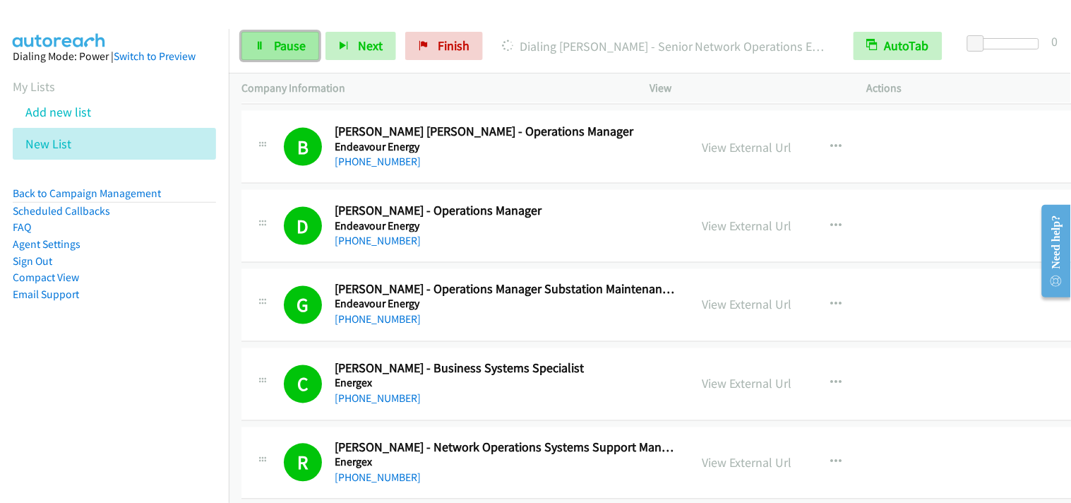
click at [284, 54] on link "Pause" at bounding box center [280, 46] width 78 height 28
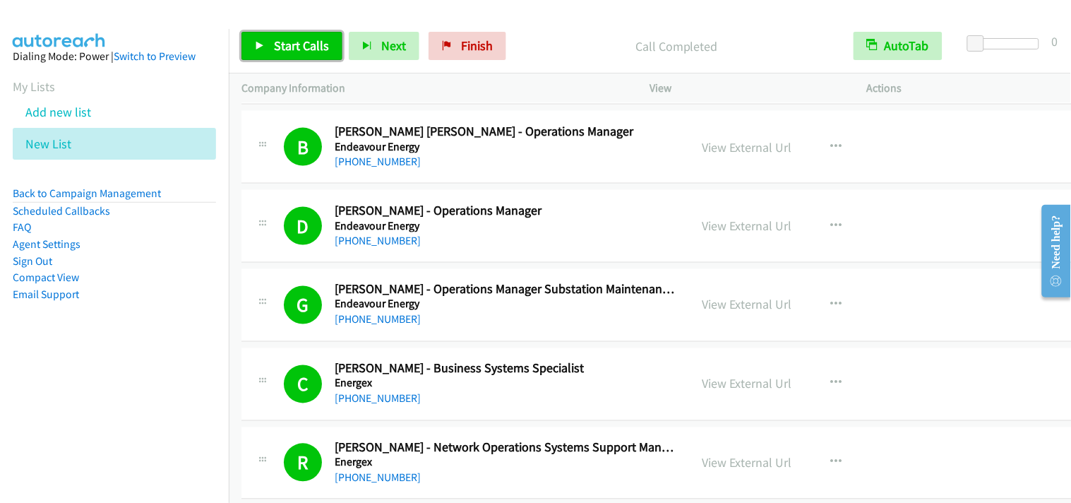
click at [284, 41] on span "Start Calls" at bounding box center [301, 45] width 55 height 16
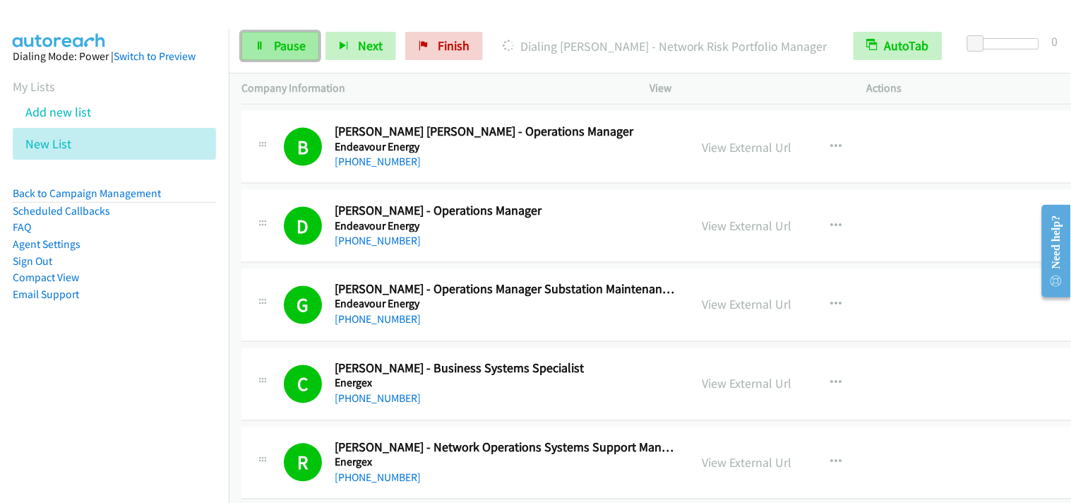
click at [278, 56] on link "Pause" at bounding box center [280, 46] width 78 height 28
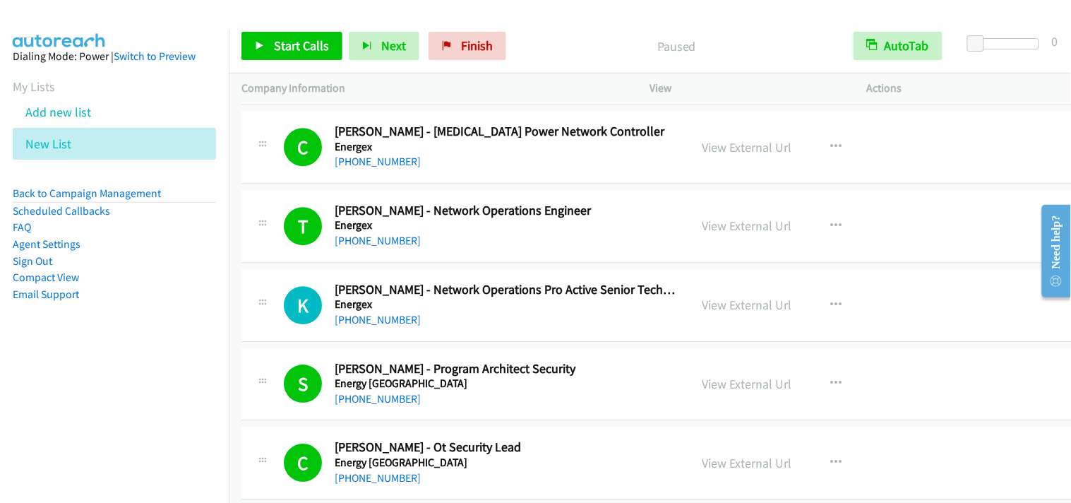
scroll to position [6589, 0]
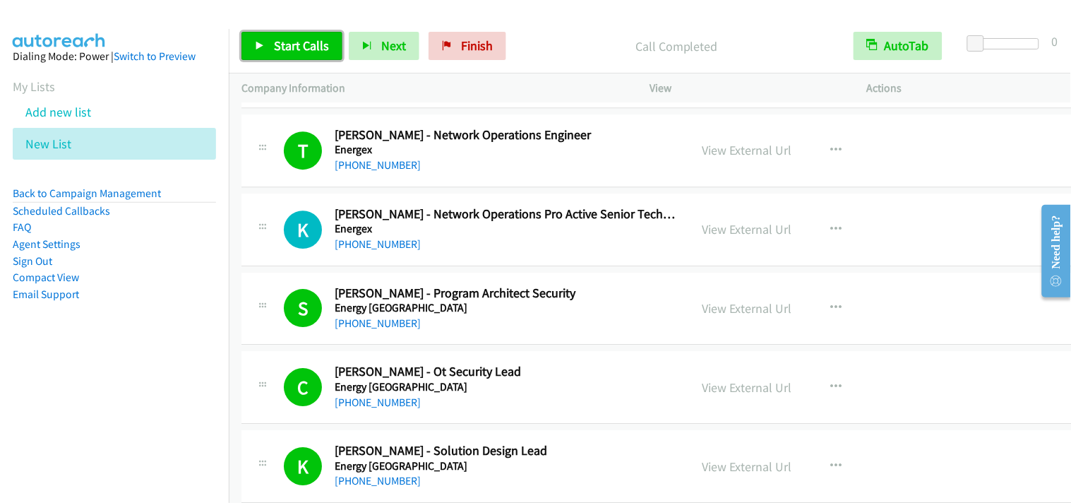
click at [297, 49] on span "Start Calls" at bounding box center [301, 45] width 55 height 16
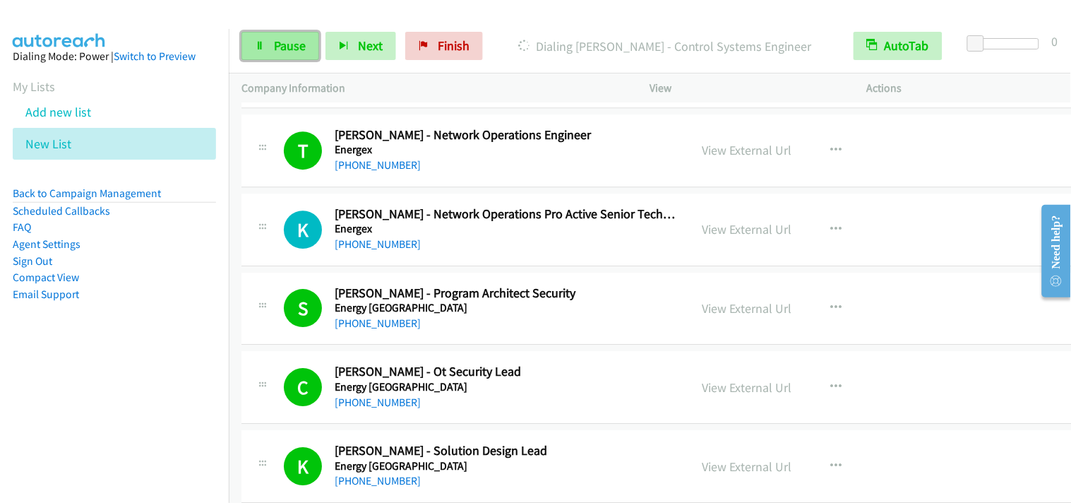
click at [274, 40] on span "Pause" at bounding box center [290, 45] width 32 height 16
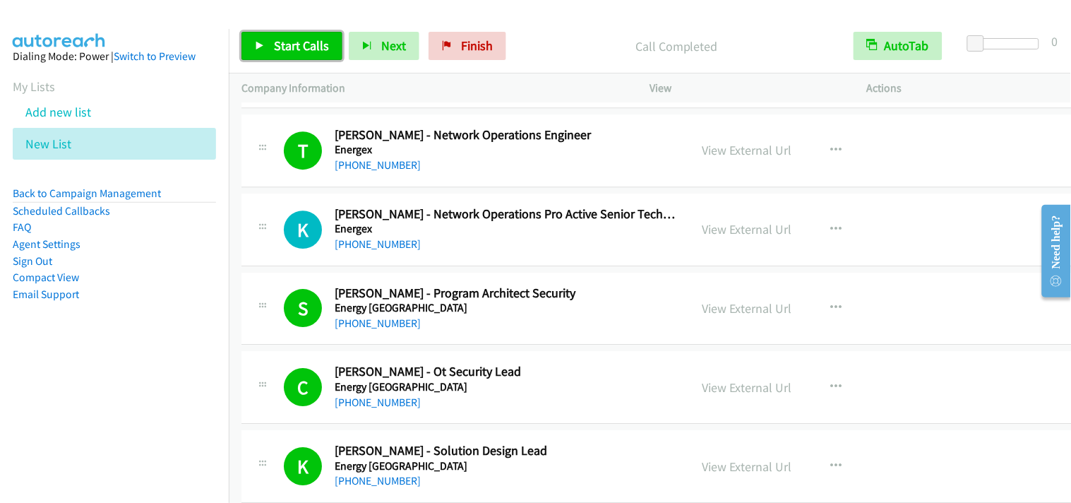
click at [284, 39] on span "Start Calls" at bounding box center [301, 45] width 55 height 16
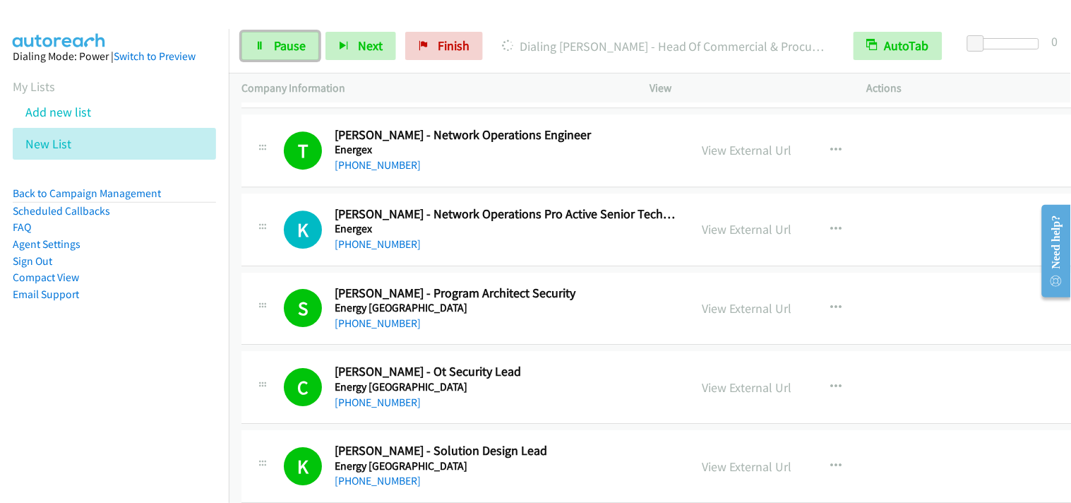
drag, startPoint x: 287, startPoint y: 47, endPoint x: 592, endPoint y: 40, distance: 304.3
click at [287, 46] on span "Pause" at bounding box center [290, 45] width 32 height 16
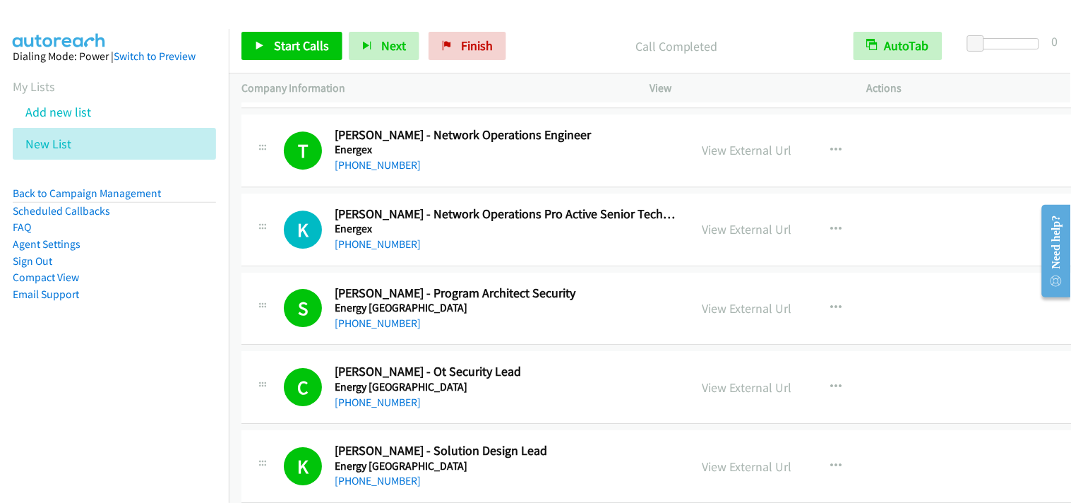
click at [271, 30] on div "Start Calls Pause Next Finish Call Completed AutoTab AutoTab 0" at bounding box center [650, 46] width 842 height 54
click at [265, 49] on link "Start Calls" at bounding box center [291, 46] width 101 height 28
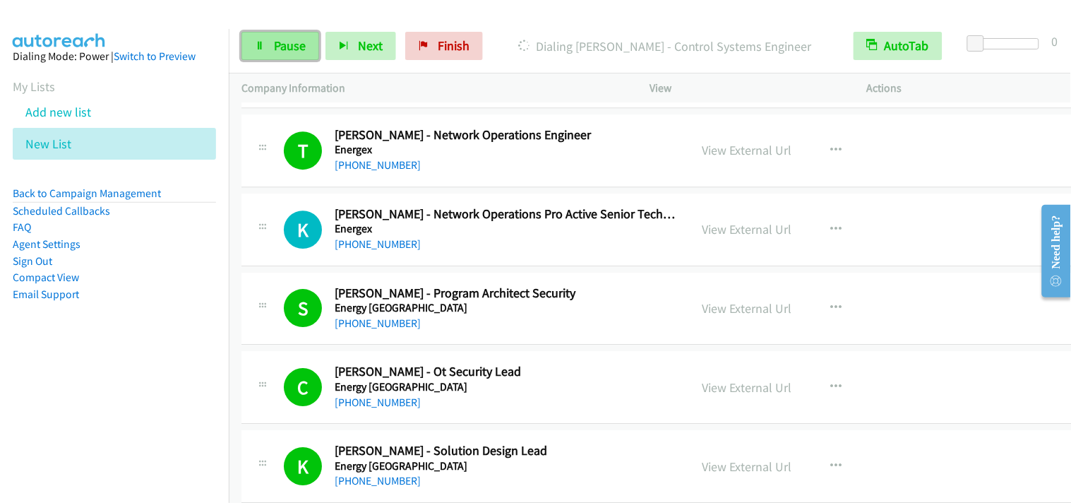
click at [296, 32] on link "Pause" at bounding box center [280, 46] width 78 height 28
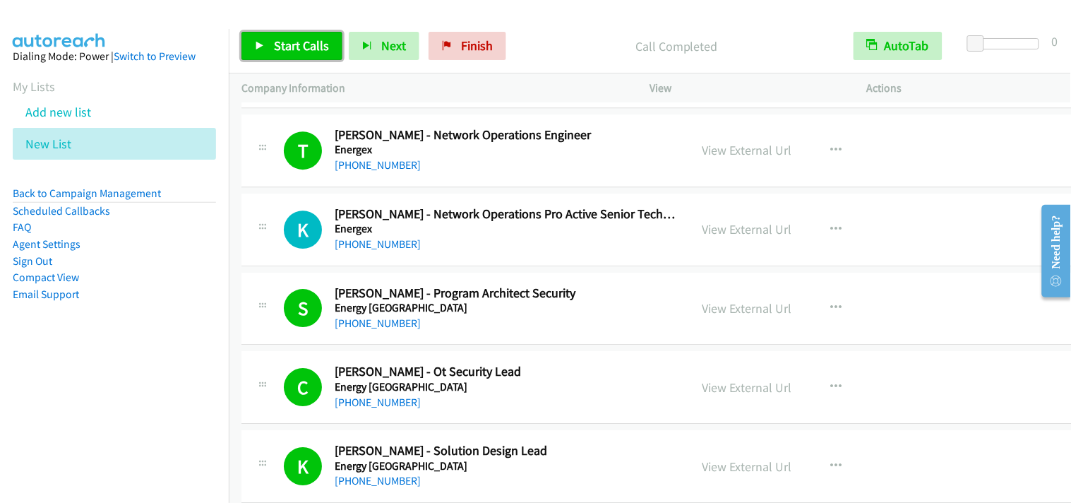
click at [325, 34] on link "Start Calls" at bounding box center [291, 46] width 101 height 28
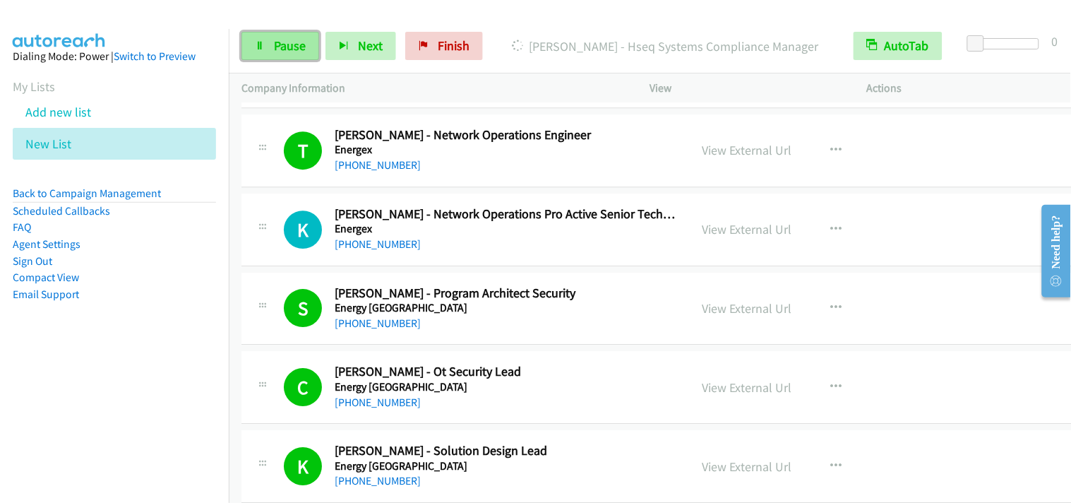
click at [300, 52] on span "Pause" at bounding box center [290, 45] width 32 height 16
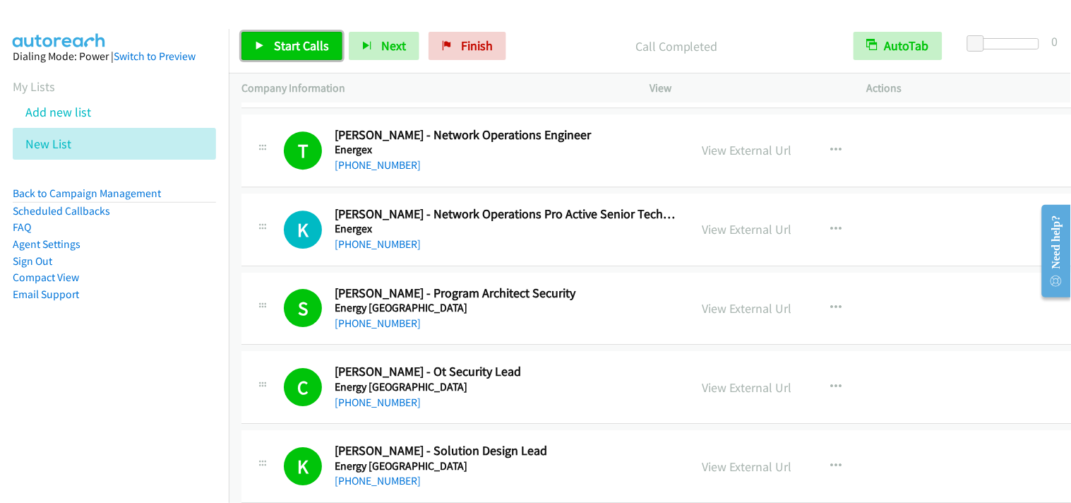
click at [320, 54] on link "Start Calls" at bounding box center [291, 46] width 101 height 28
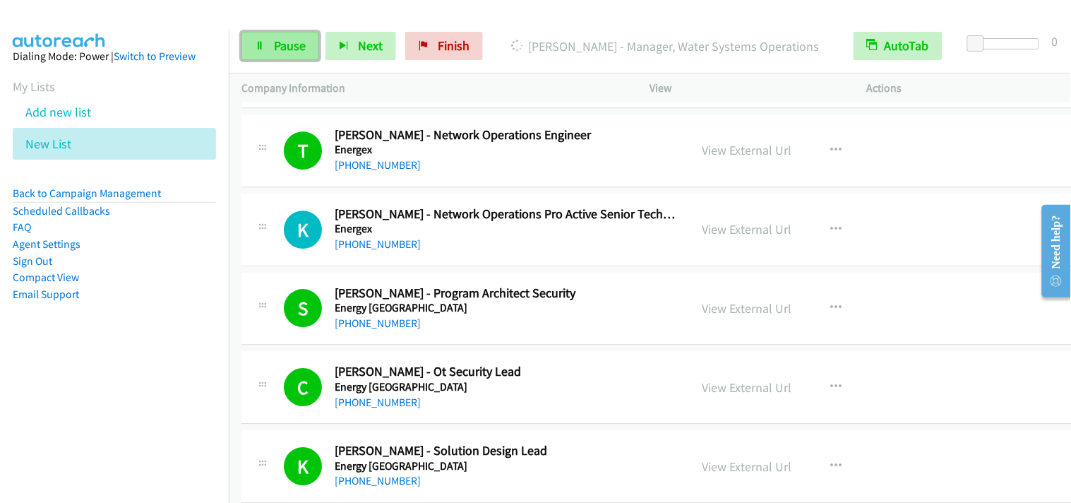
click at [287, 51] on span "Pause" at bounding box center [290, 45] width 32 height 16
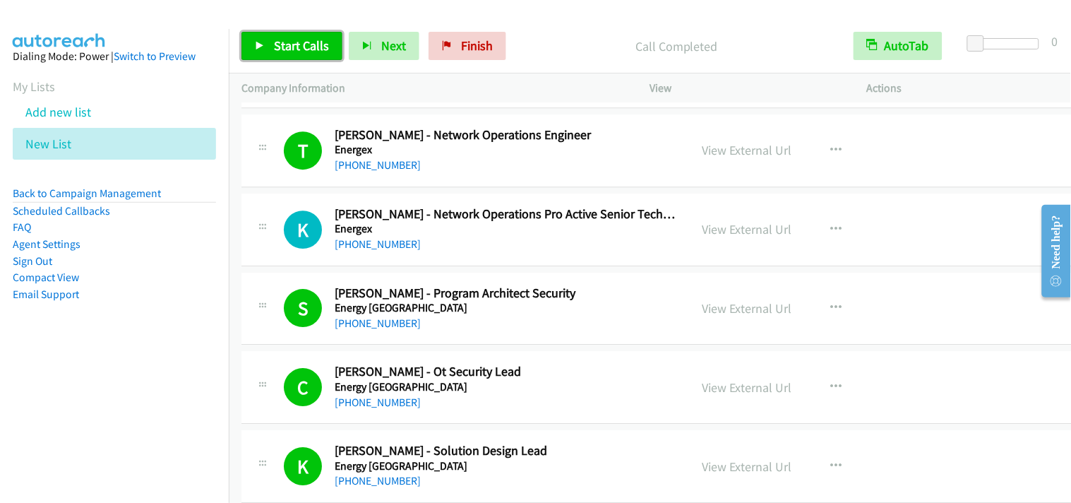
click at [271, 47] on link "Start Calls" at bounding box center [291, 46] width 101 height 28
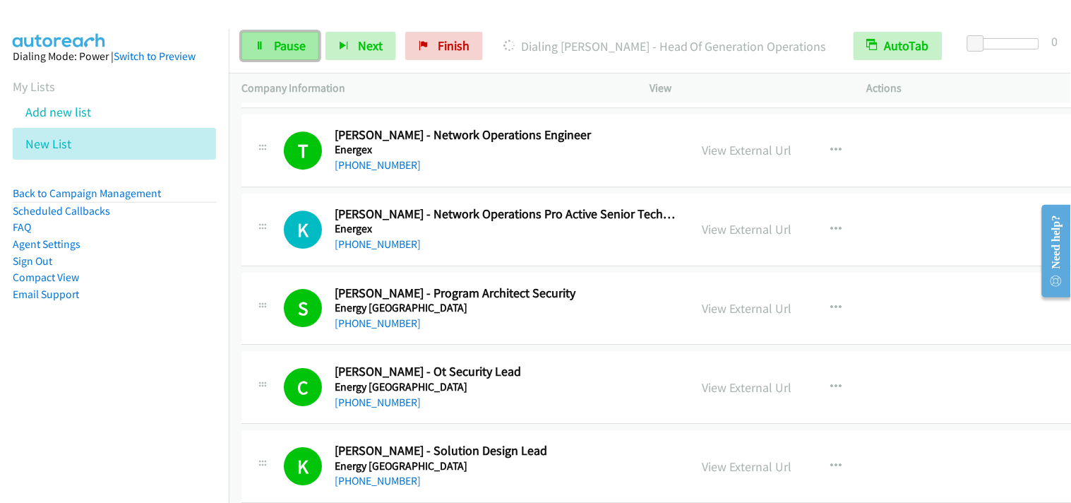
click at [296, 47] on span "Pause" at bounding box center [290, 45] width 32 height 16
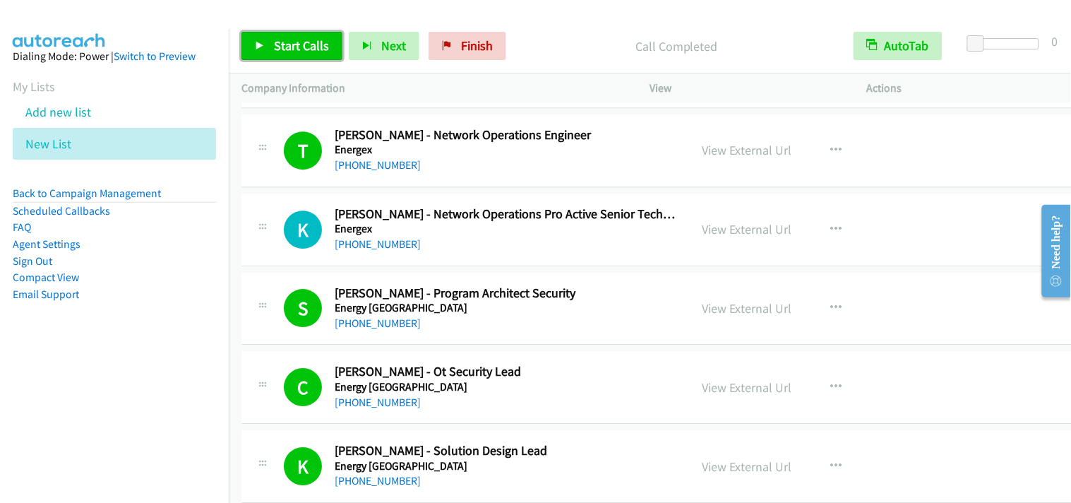
click at [258, 52] on link "Start Calls" at bounding box center [291, 46] width 101 height 28
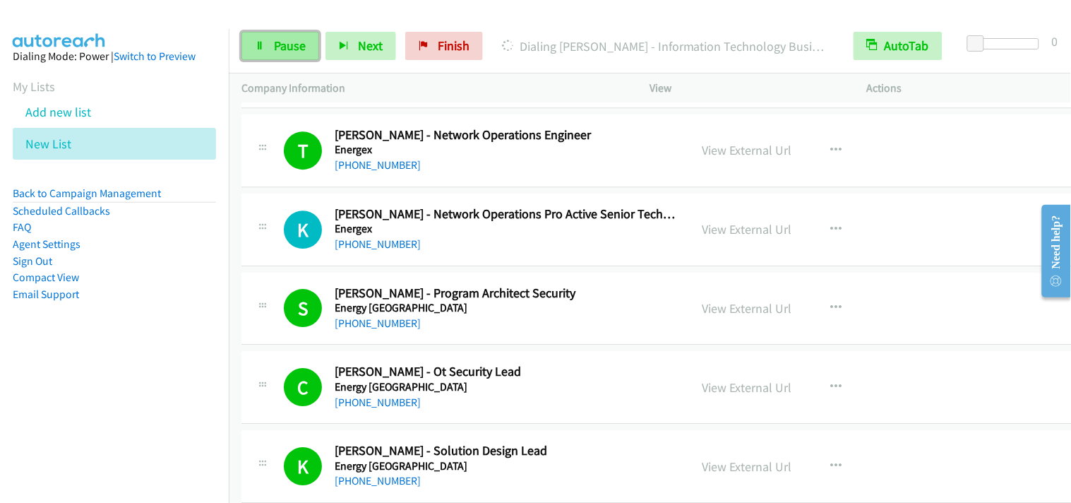
click at [292, 47] on span "Pause" at bounding box center [290, 45] width 32 height 16
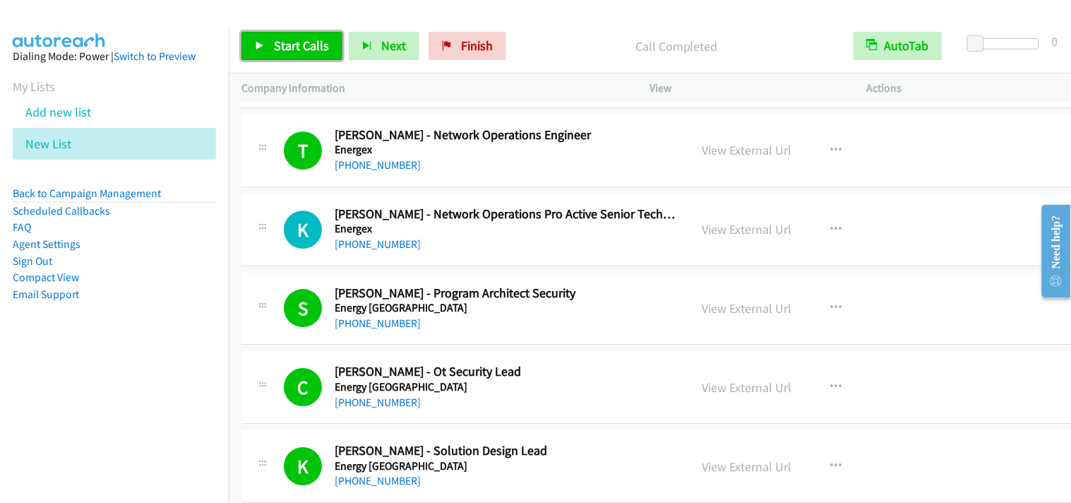
click at [293, 44] on span "Start Calls" at bounding box center [301, 45] width 55 height 16
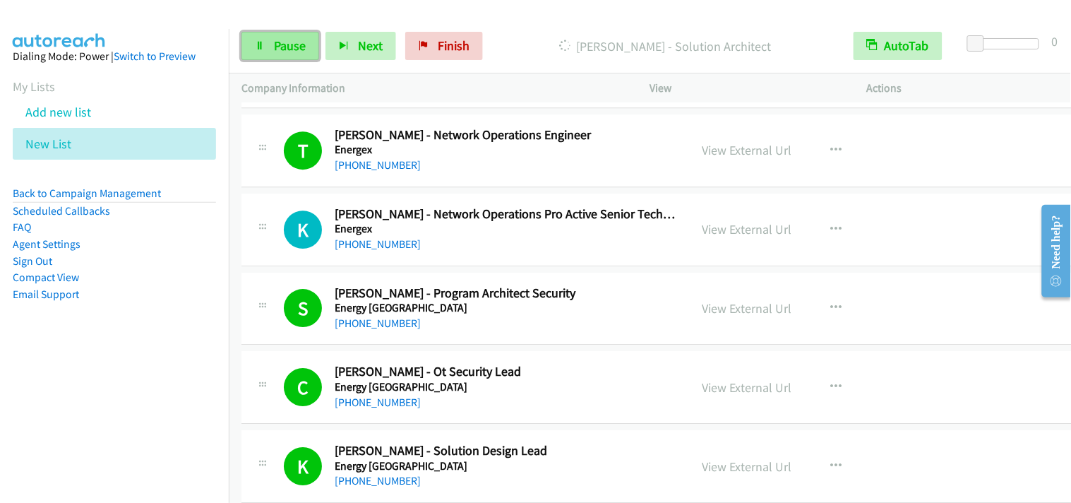
click at [284, 57] on link "Pause" at bounding box center [280, 46] width 78 height 28
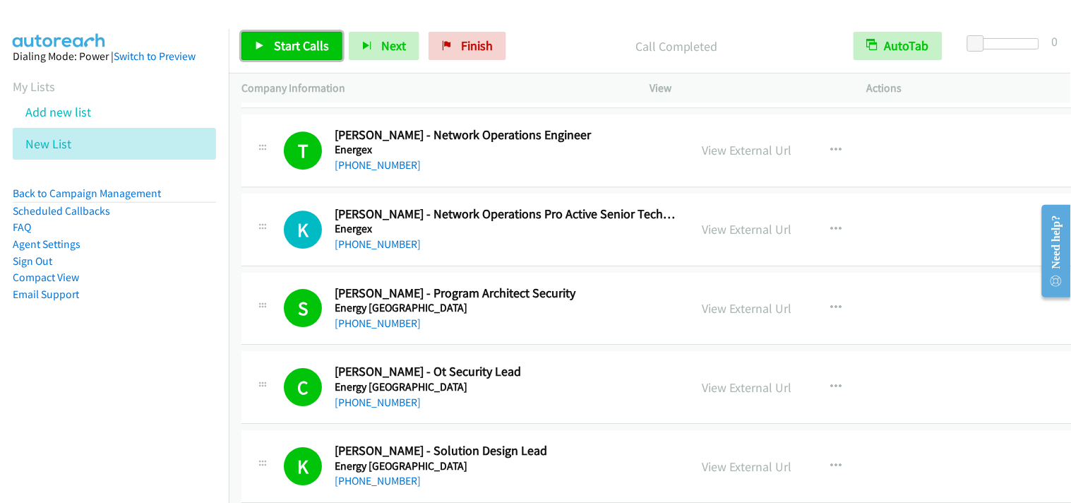
click at [284, 44] on span "Start Calls" at bounding box center [301, 45] width 55 height 16
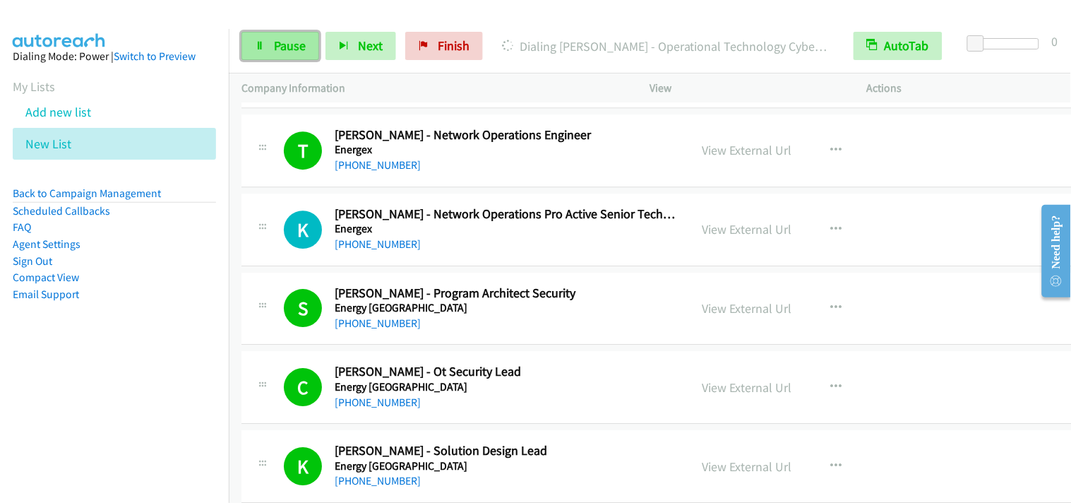
click at [308, 41] on link "Pause" at bounding box center [280, 46] width 78 height 28
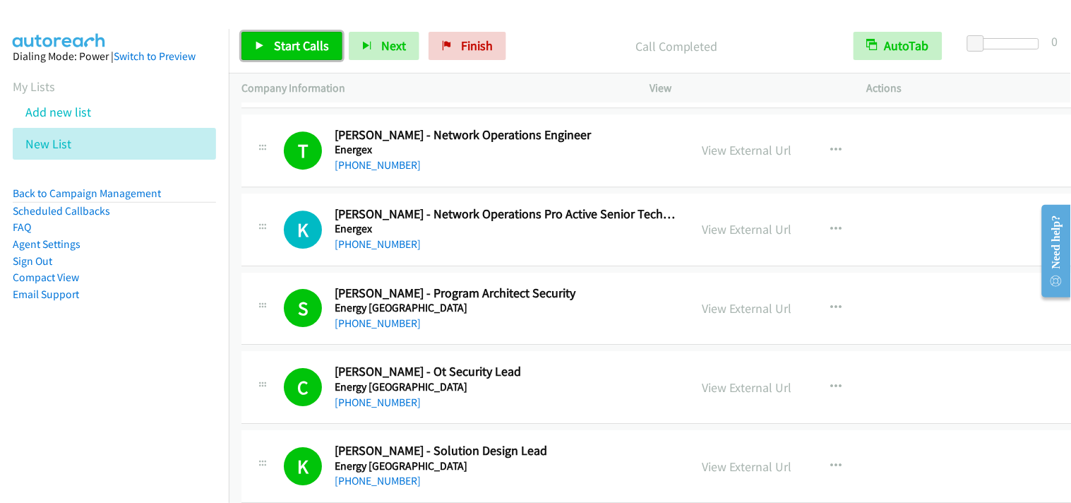
click at [272, 43] on link "Start Calls" at bounding box center [291, 46] width 101 height 28
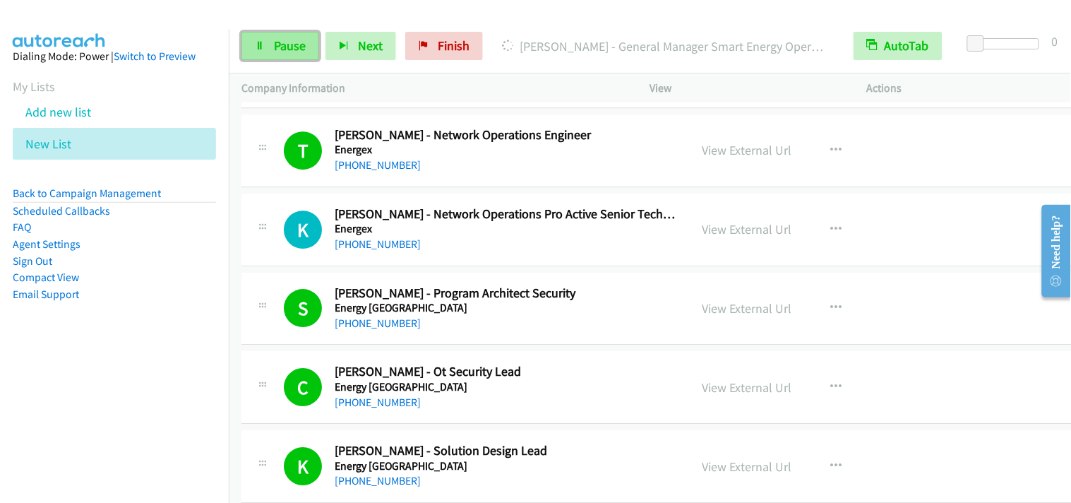
click at [269, 46] on link "Pause" at bounding box center [280, 46] width 78 height 28
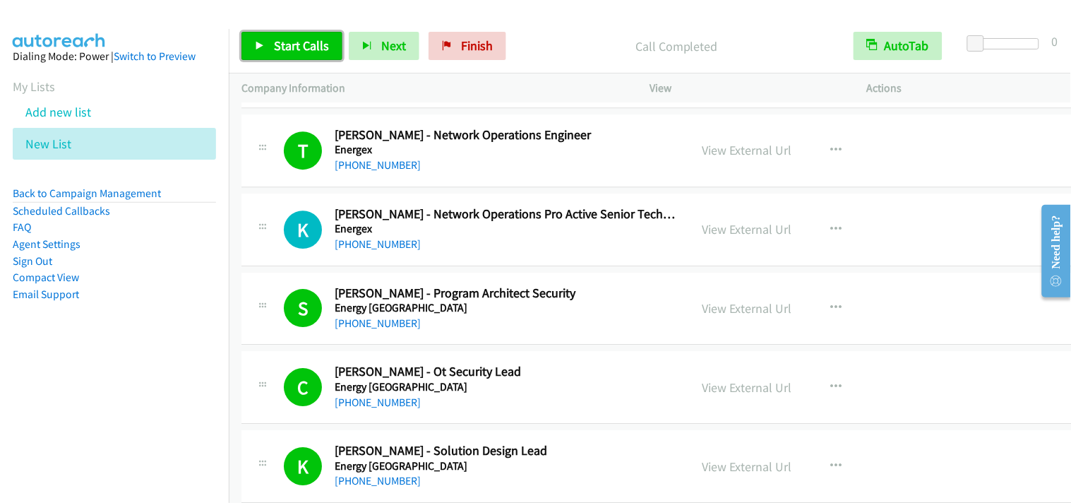
click at [309, 47] on span "Start Calls" at bounding box center [301, 45] width 55 height 16
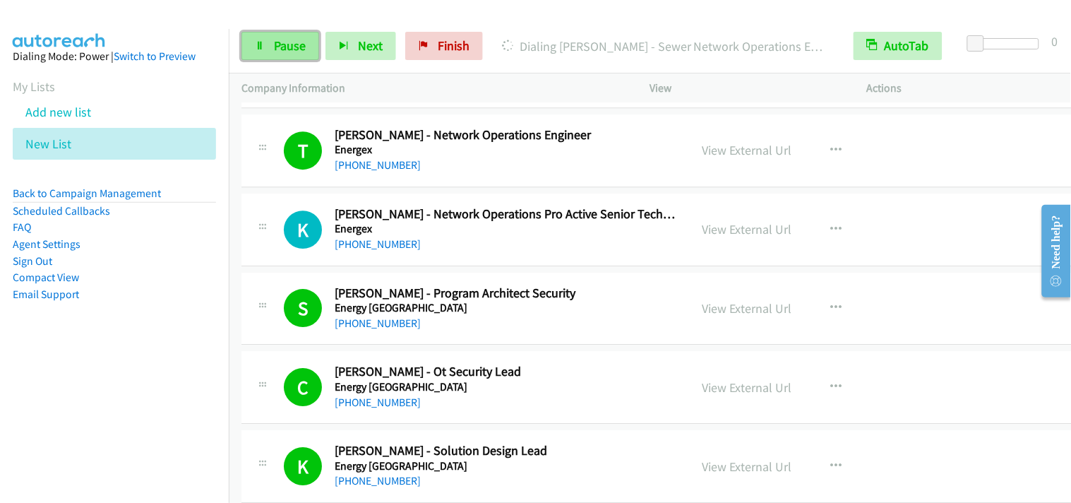
click at [270, 47] on link "Pause" at bounding box center [280, 46] width 78 height 28
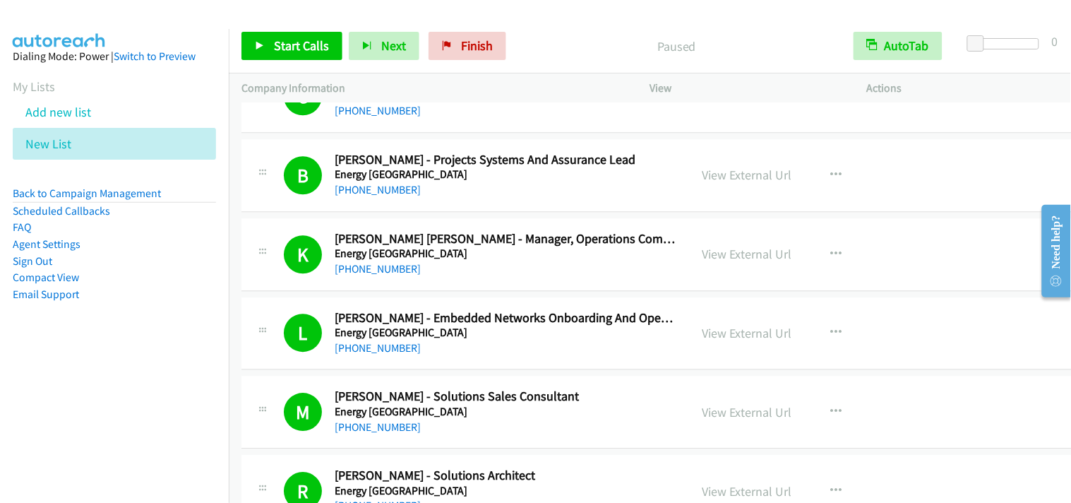
scroll to position [7844, 0]
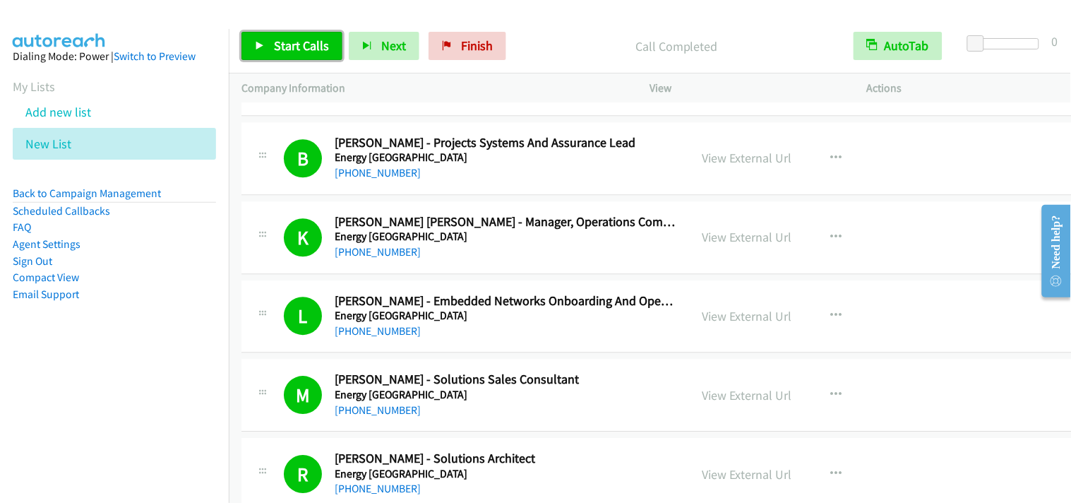
click at [247, 40] on link "Start Calls" at bounding box center [291, 46] width 101 height 28
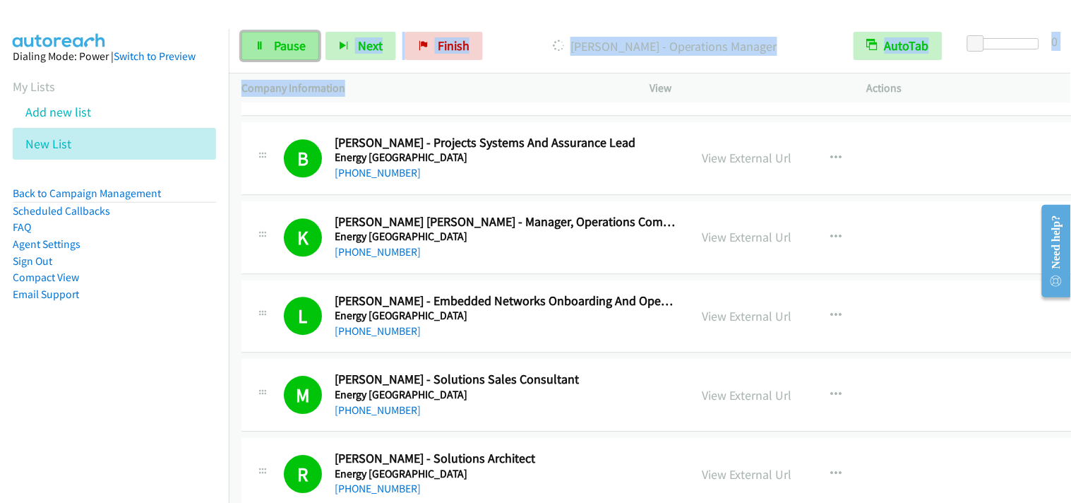
click at [297, 52] on span "Pause" at bounding box center [290, 45] width 32 height 16
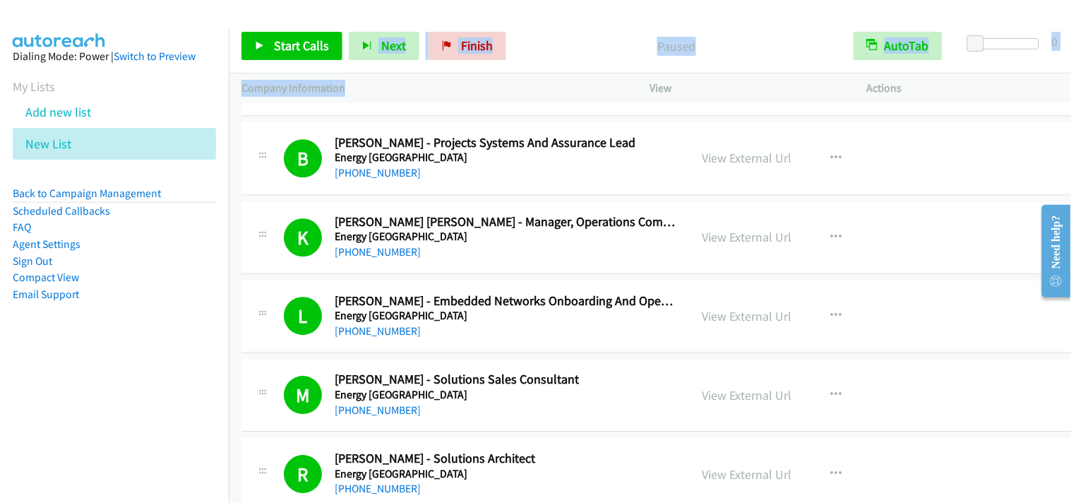
click at [472, 80] on p "Company Information" at bounding box center [432, 88] width 383 height 17
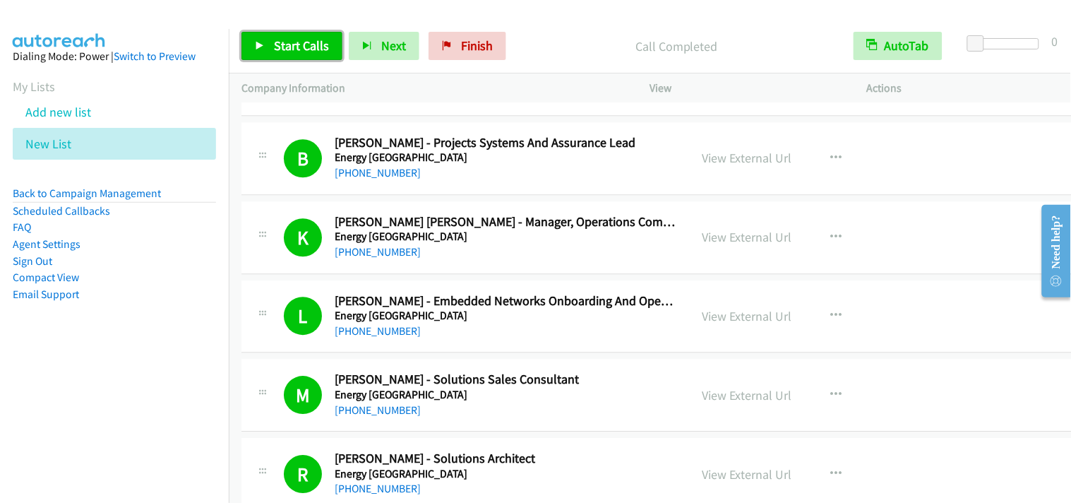
click at [313, 39] on span "Start Calls" at bounding box center [301, 45] width 55 height 16
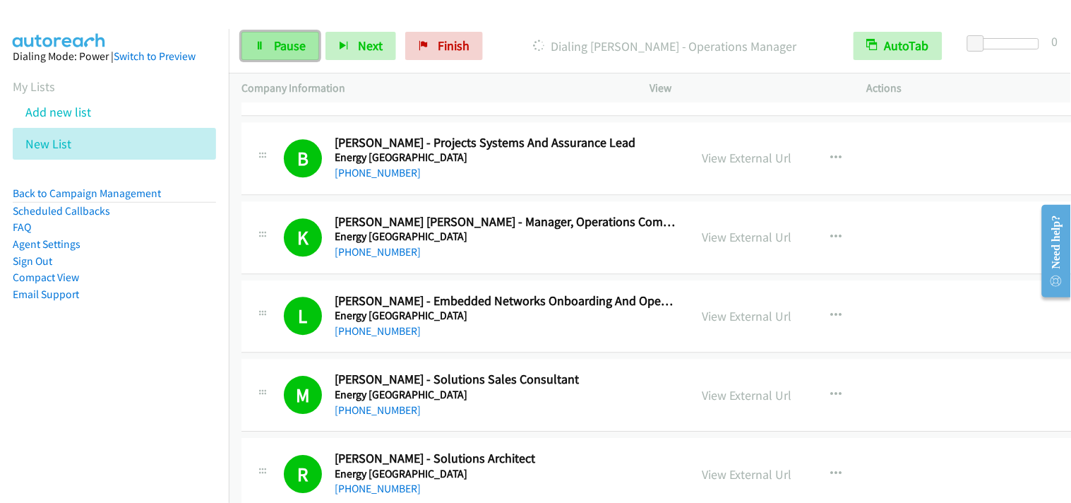
click at [261, 45] on icon at bounding box center [260, 47] width 10 height 10
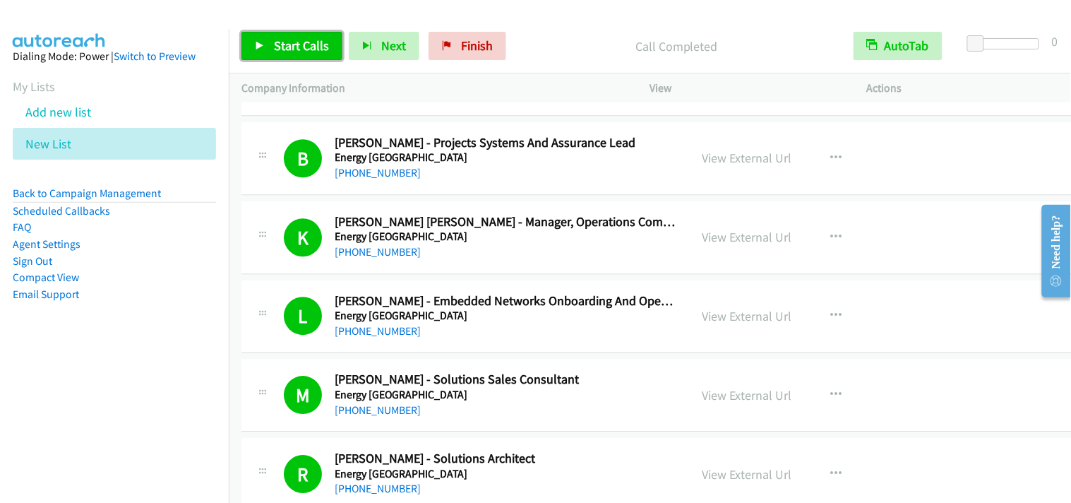
click at [327, 47] on link "Start Calls" at bounding box center [291, 46] width 101 height 28
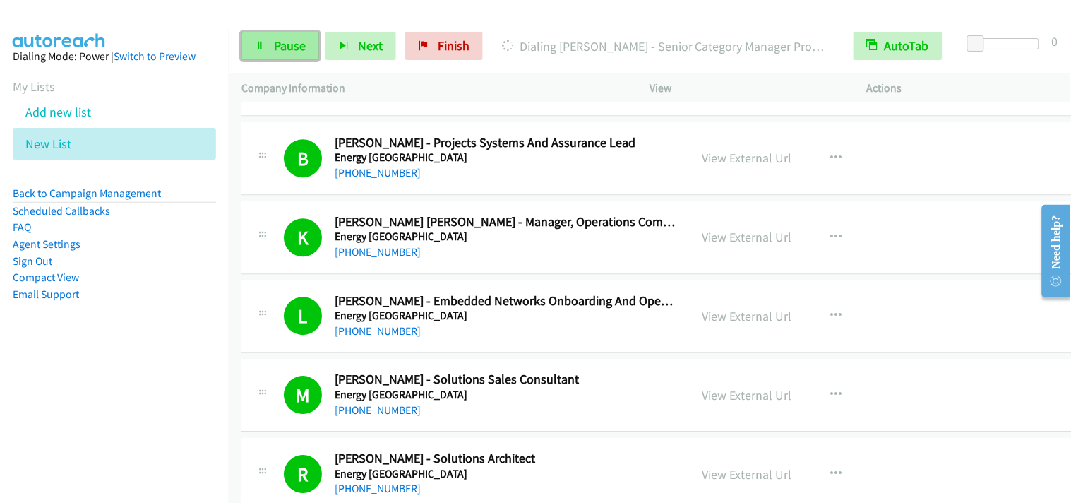
click at [278, 47] on span "Pause" at bounding box center [290, 45] width 32 height 16
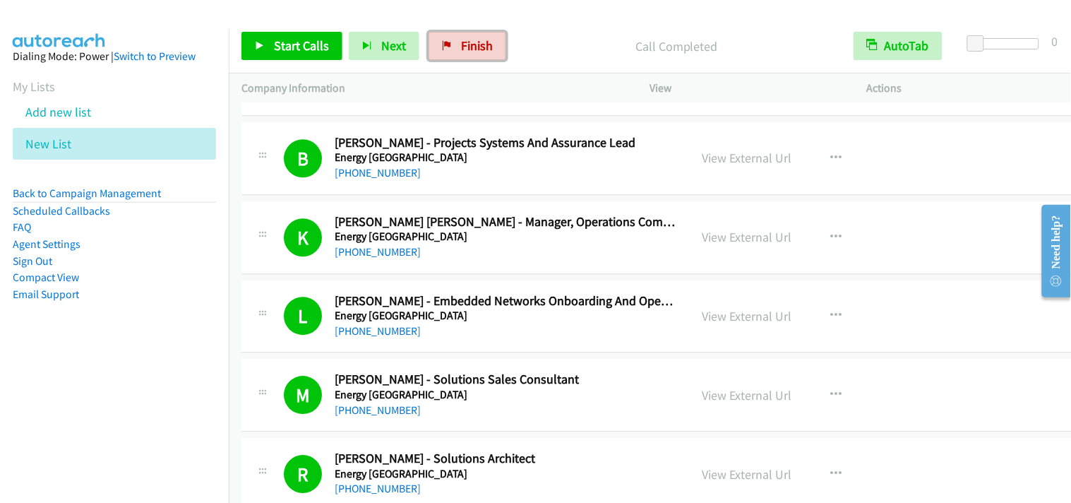
click at [491, 41] on link "Finish" at bounding box center [468, 46] width 78 height 28
